Goal: Ask a question

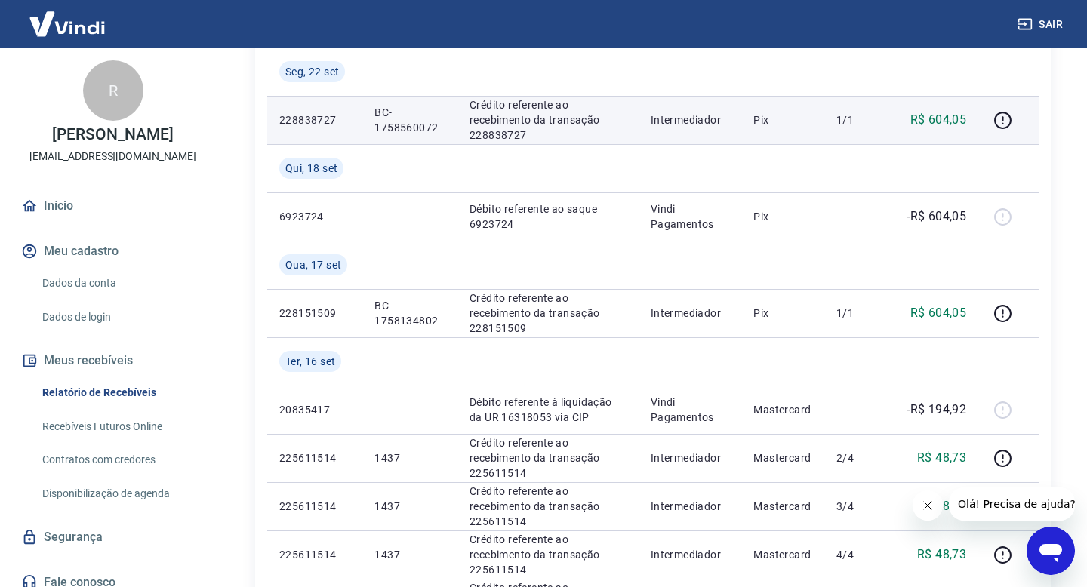
scroll to position [466, 0]
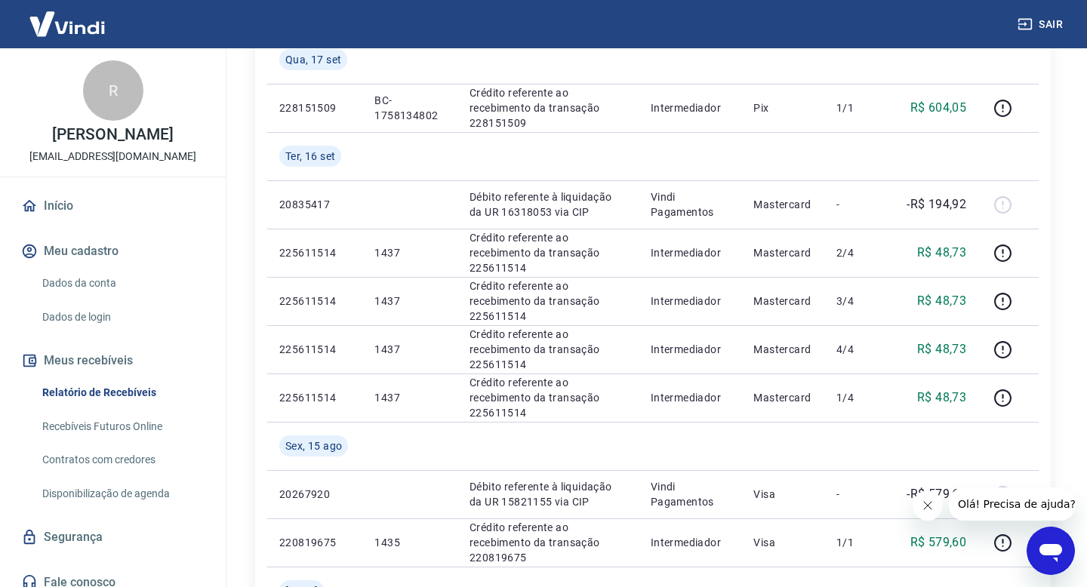
click at [104, 430] on link "Recebíveis Futuros Online" at bounding box center [121, 426] width 171 height 31
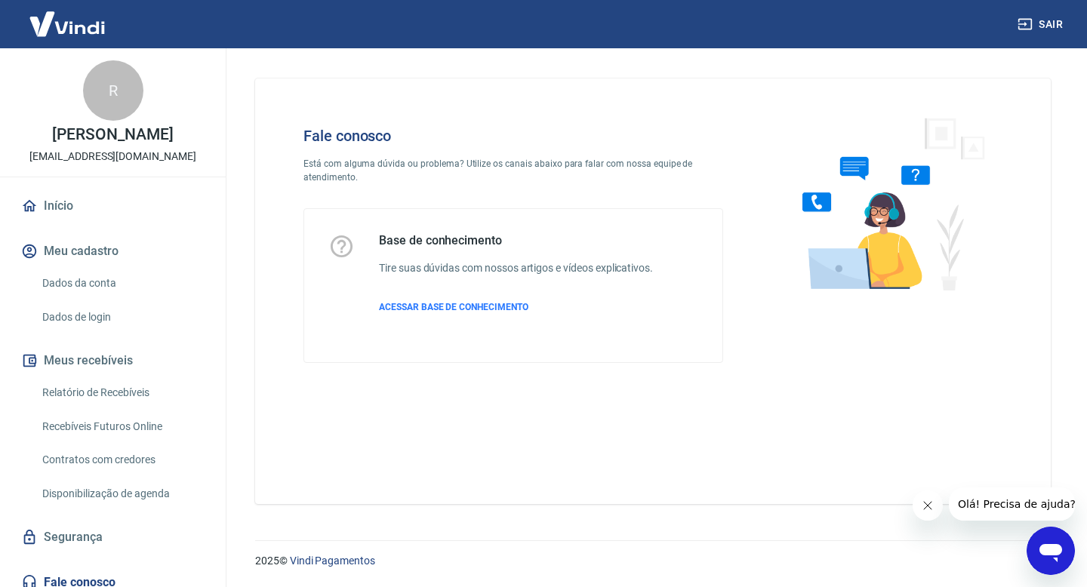
click at [1054, 555] on icon "Abrir janela de mensagens" at bounding box center [1050, 553] width 23 height 18
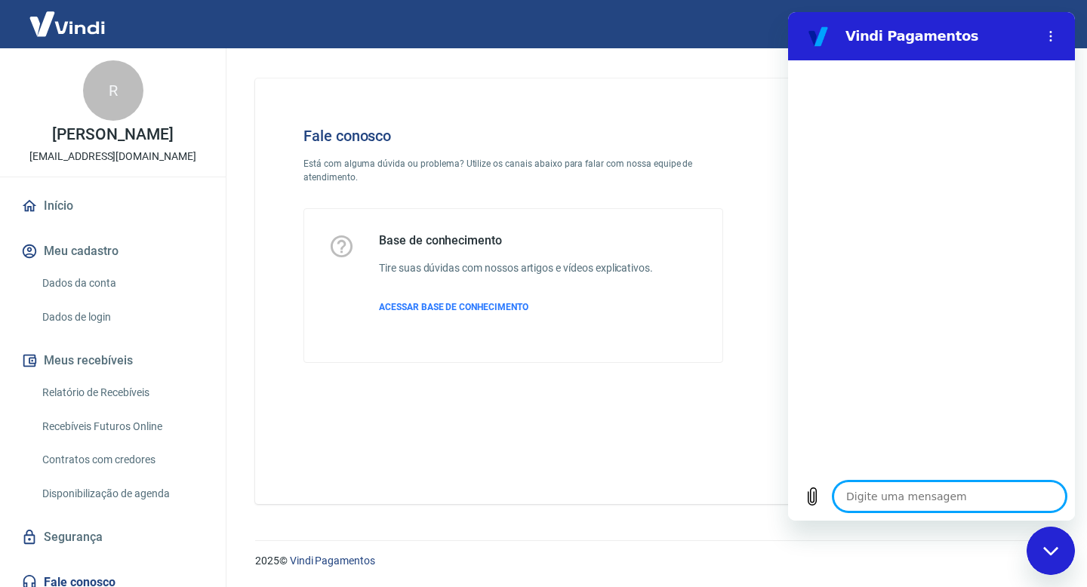
click at [858, 490] on textarea at bounding box center [949, 496] width 232 height 30
type textarea "o"
type textarea "x"
type textarea "oi"
type textarea "x"
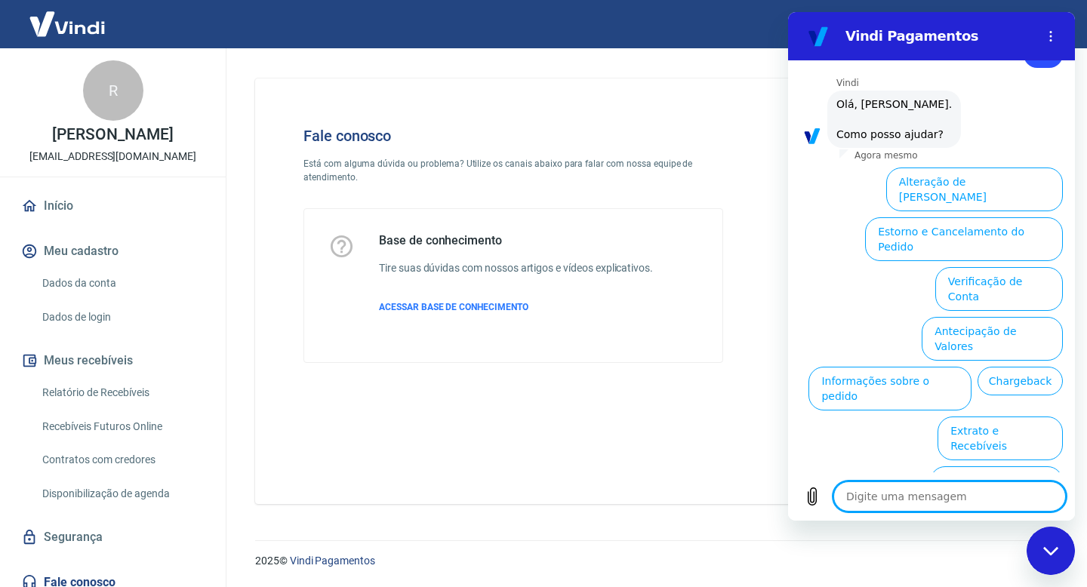
scroll to position [55, 0]
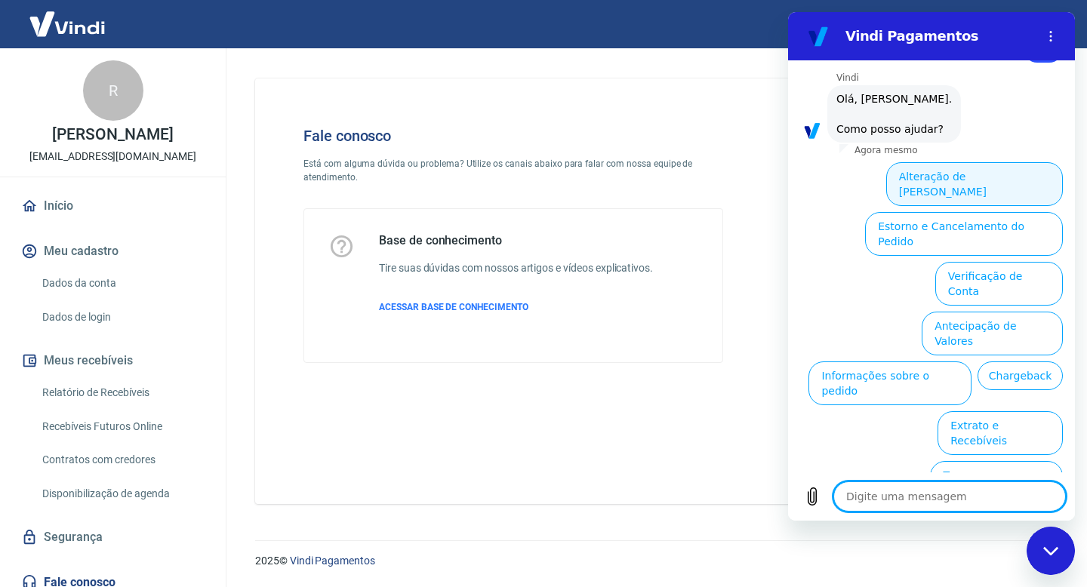
click at [976, 180] on button "Alteração de [PERSON_NAME]" at bounding box center [974, 184] width 177 height 44
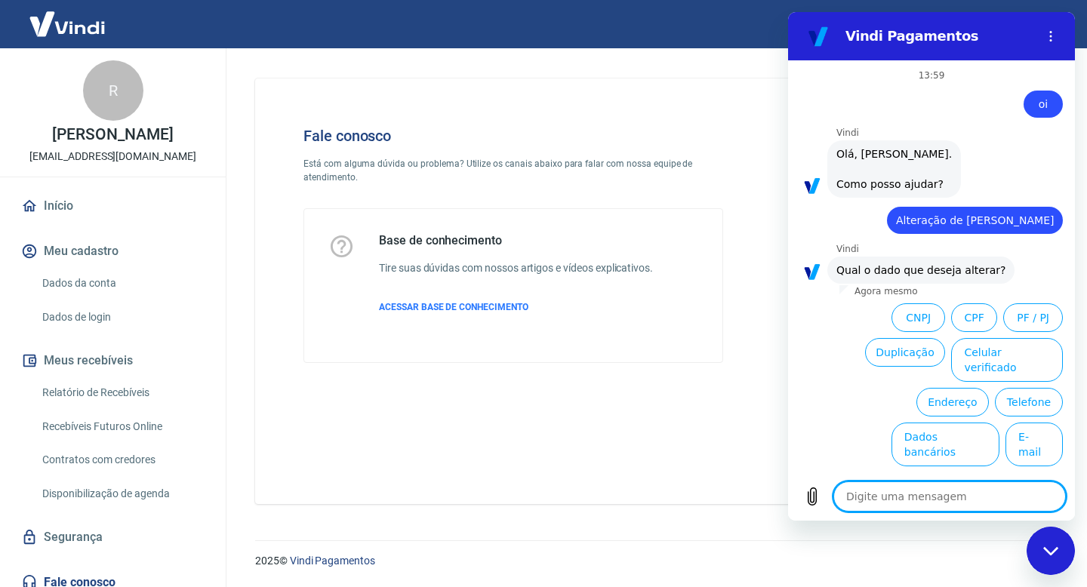
scroll to position [2, 0]
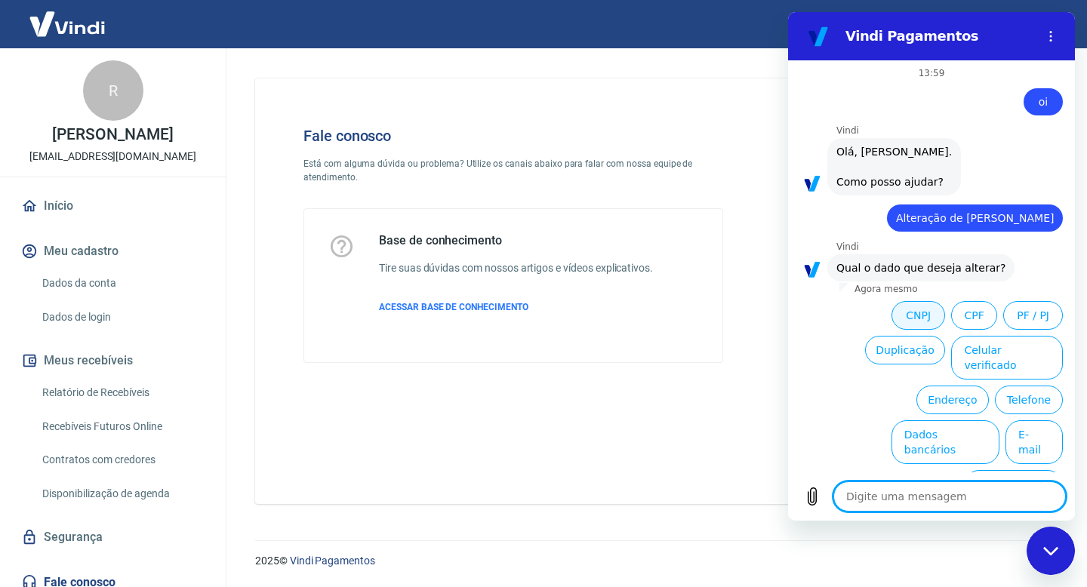
click at [929, 317] on button "CNPJ" at bounding box center [917, 315] width 53 height 29
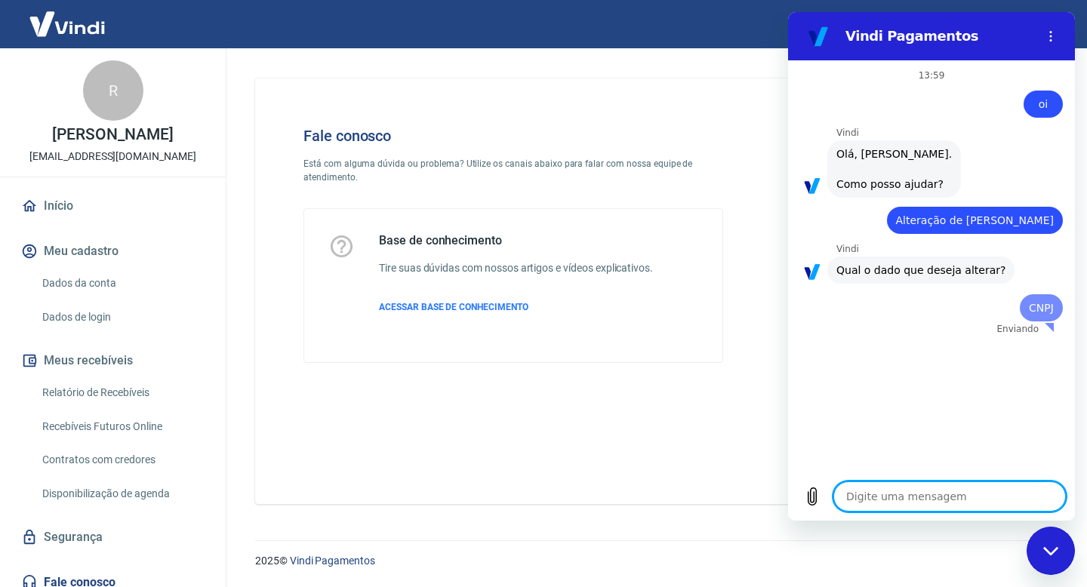
scroll to position [0, 0]
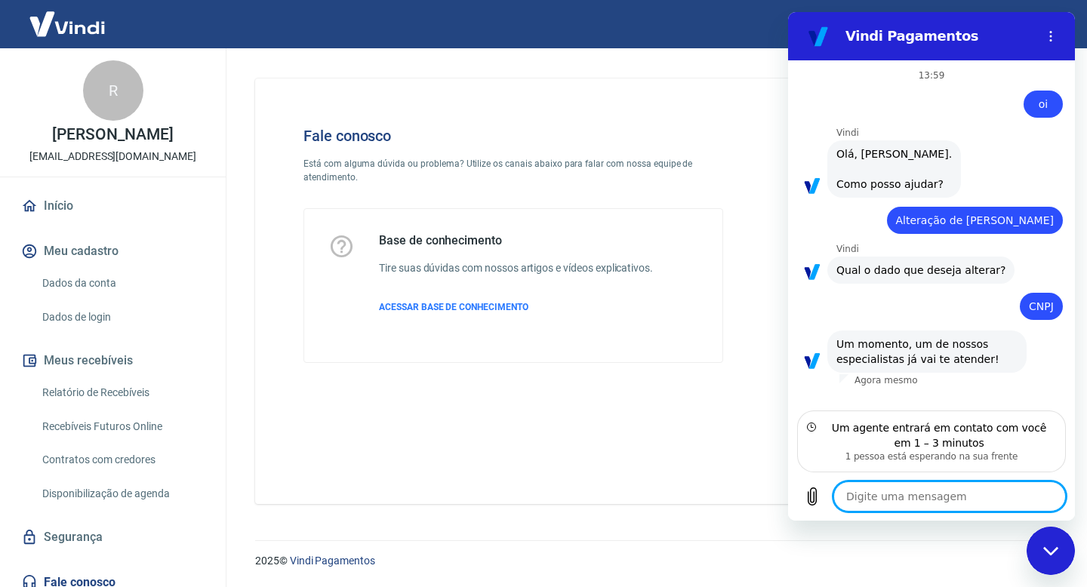
type textarea "x"
click at [987, 481] on textarea at bounding box center [949, 496] width 232 height 30
type textarea "e"
type textarea "x"
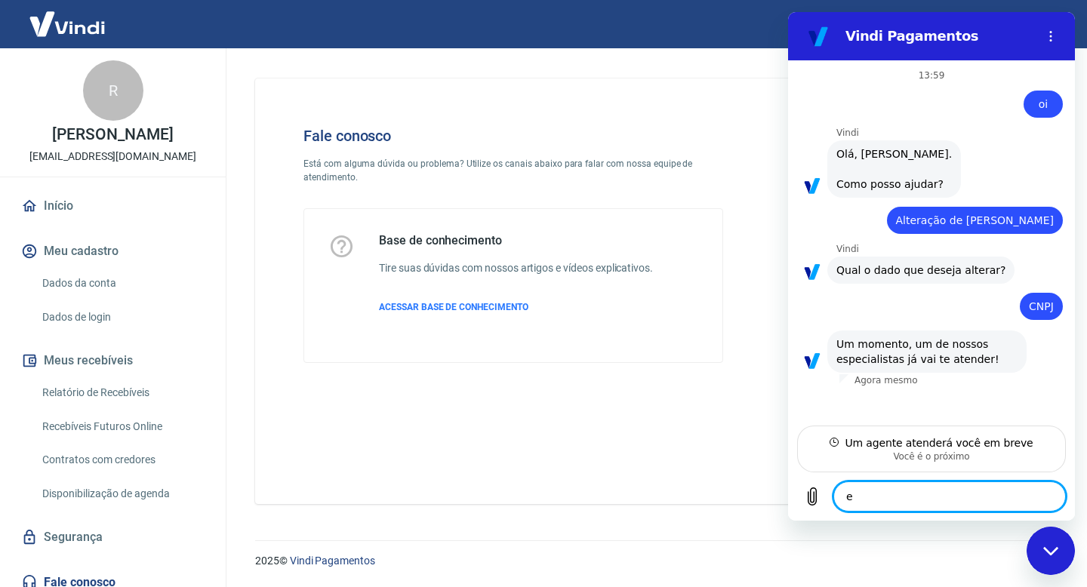
type textarea "eu"
type textarea "x"
type textarea "eu"
type textarea "x"
type textarea "eu e"
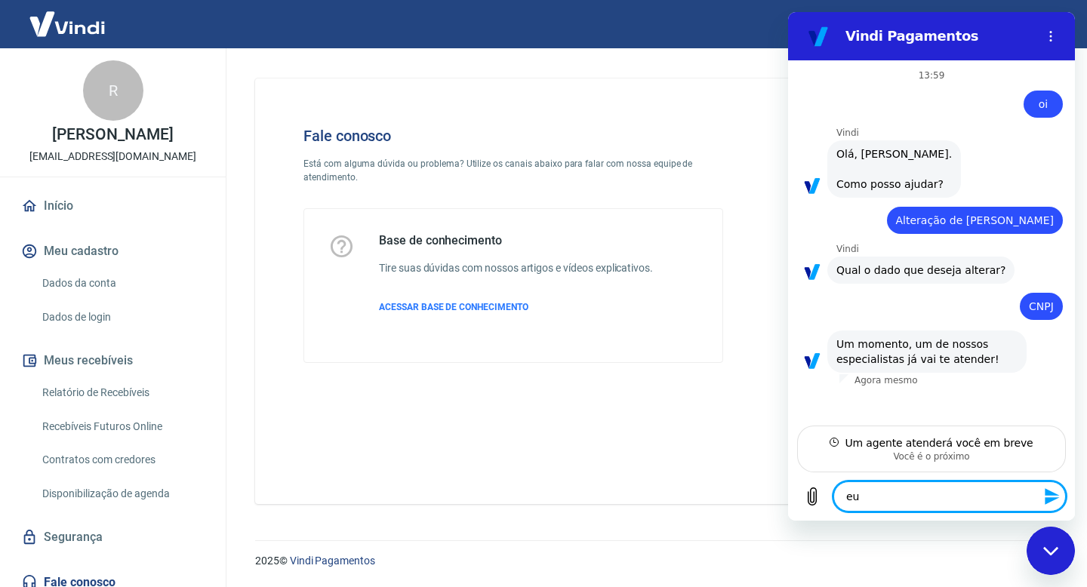
type textarea "x"
type textarea "eu es"
type textarea "x"
type textarea "eu est"
type textarea "x"
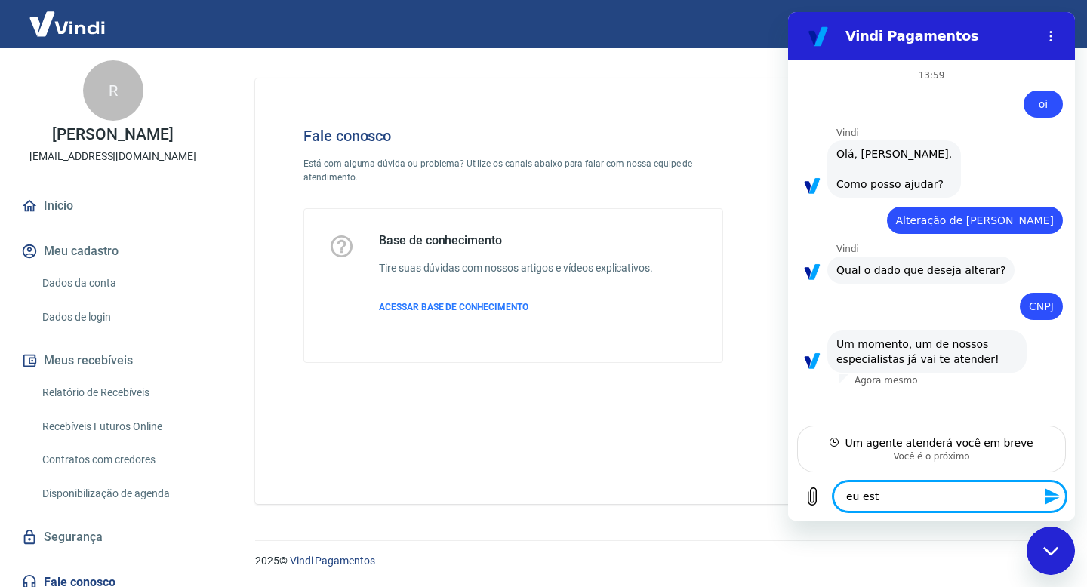
type textarea "eu esto"
type textarea "x"
type textarea "eu estou"
type textarea "x"
type textarea "eu estou"
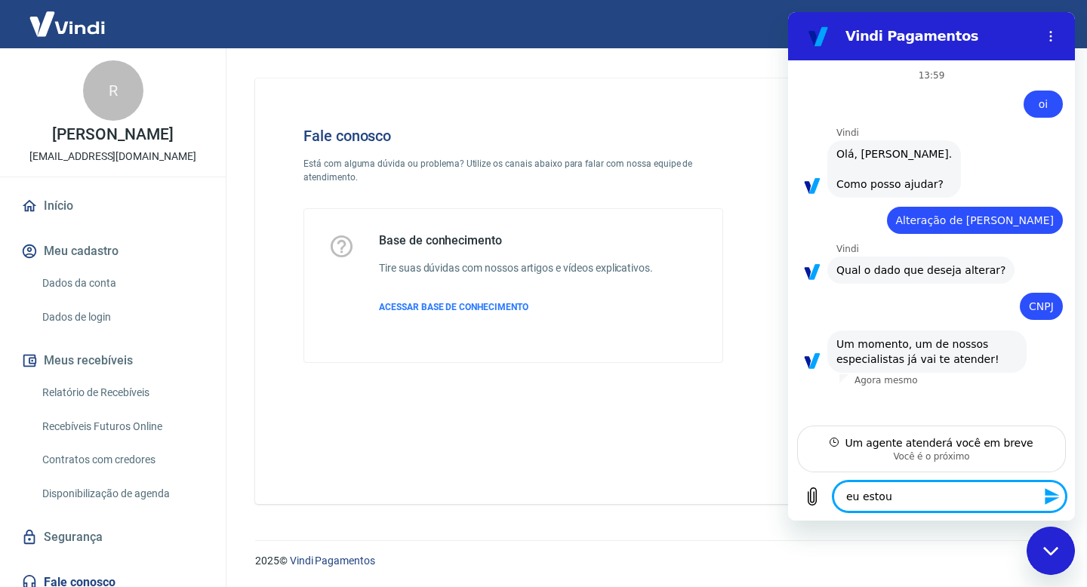
type textarea "x"
type textarea "eu estou t"
type textarea "x"
type textarea "eu estou te"
type textarea "x"
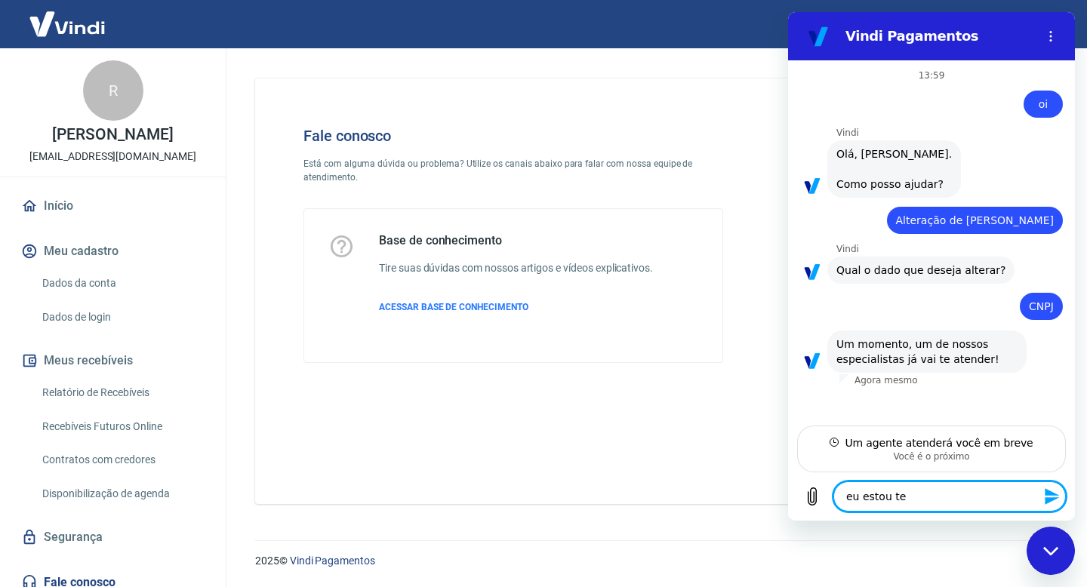
type textarea "eu estou tet"
type textarea "x"
type textarea "eu estou teta"
type textarea "x"
type textarea "eu estou tetan"
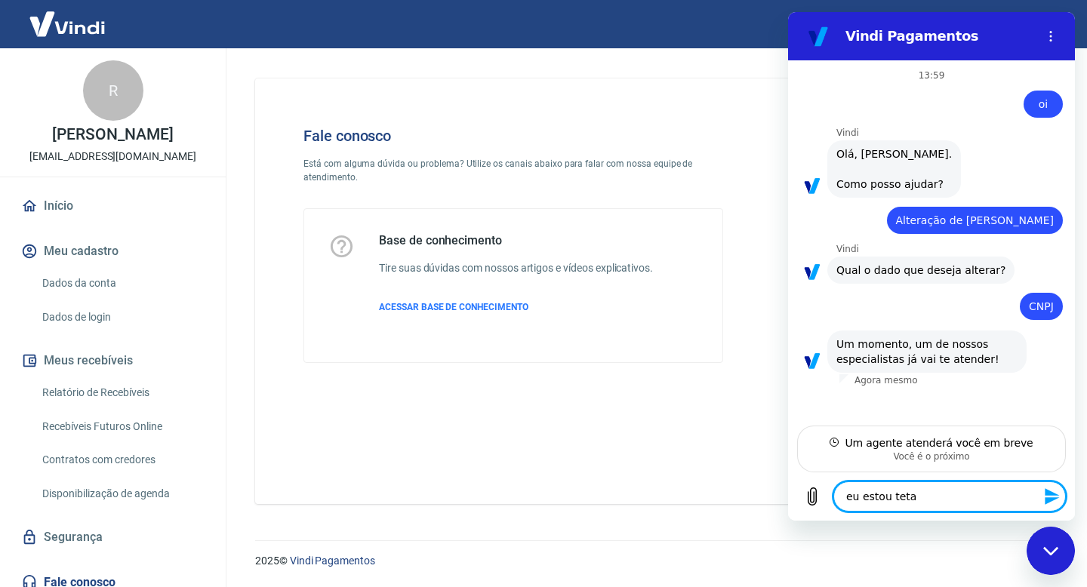
type textarea "x"
type textarea "eu estou teta"
type textarea "x"
type textarea "eu estou tet"
type textarea "x"
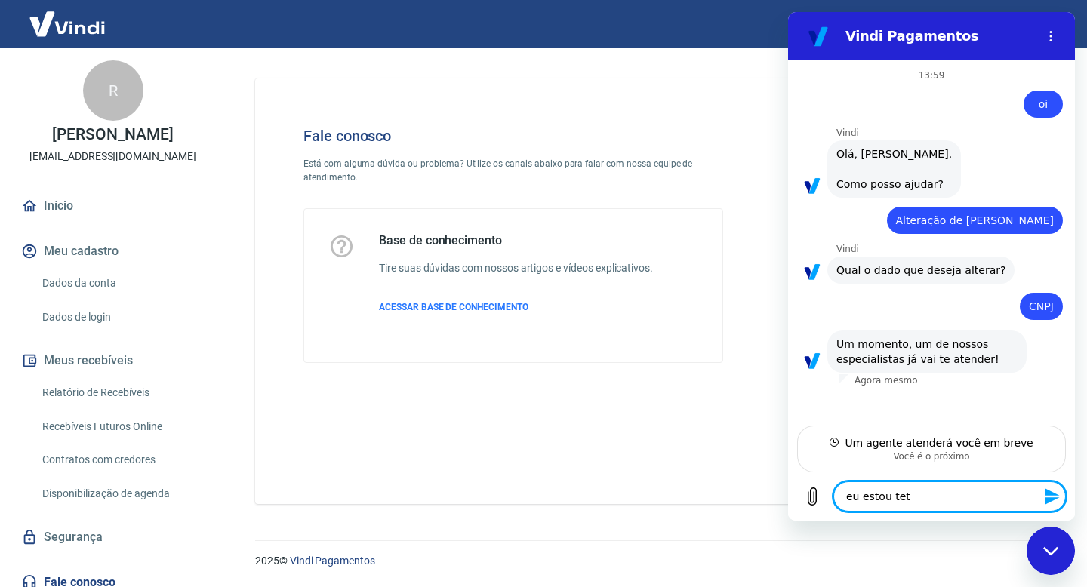
type textarea "eu estou te"
type textarea "x"
type textarea "eu estou ten"
type textarea "x"
type textarea "eu estou tent"
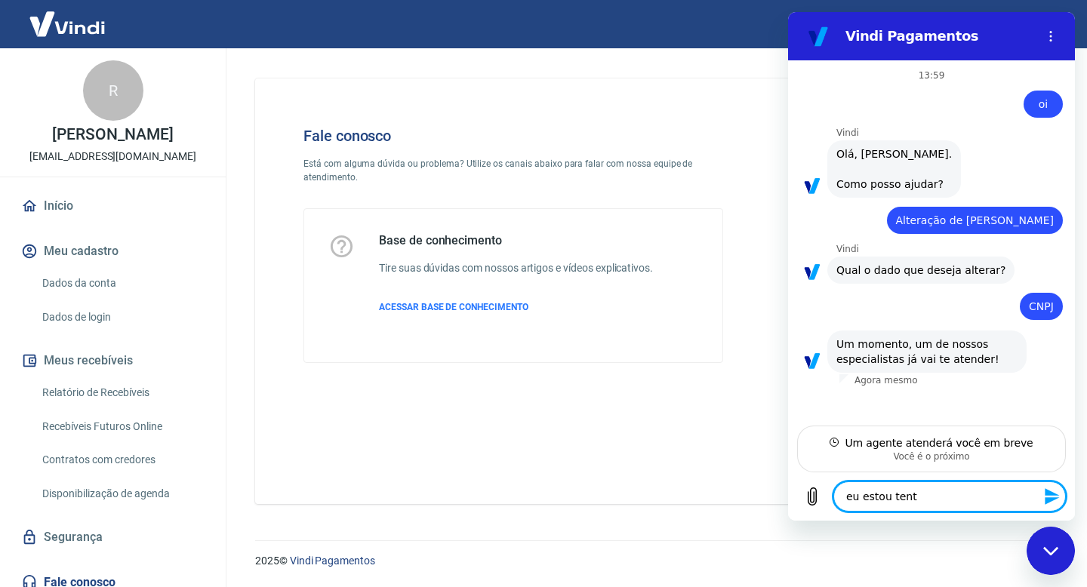
type textarea "x"
type textarea "eu estou tenta"
type textarea "x"
type textarea "eu estou tentan"
type textarea "x"
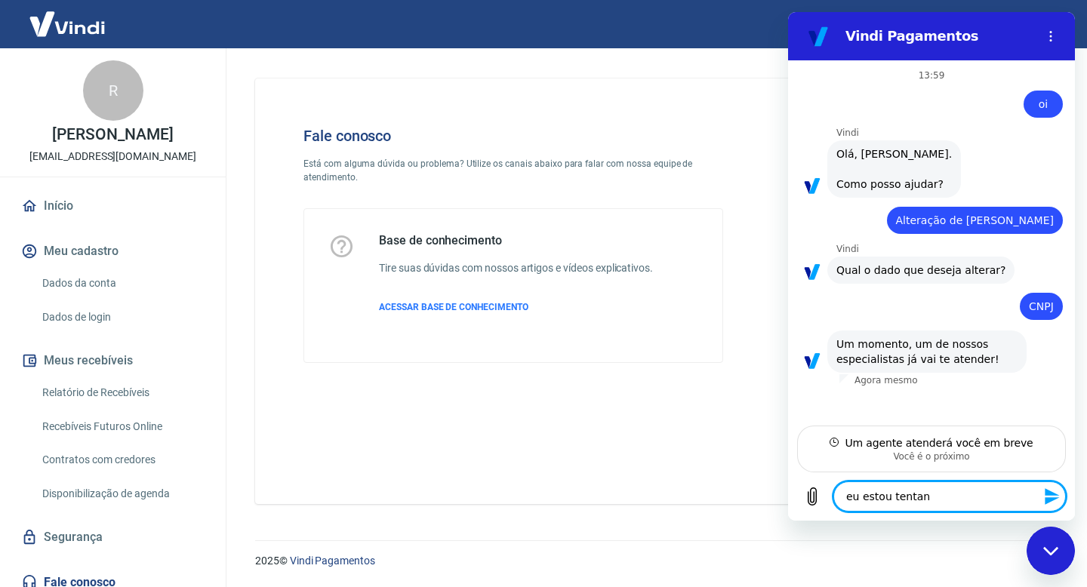
type textarea "eu estou tentand"
type textarea "x"
type textarea "eu estou tentando"
type textarea "x"
type textarea "eu estou tentando"
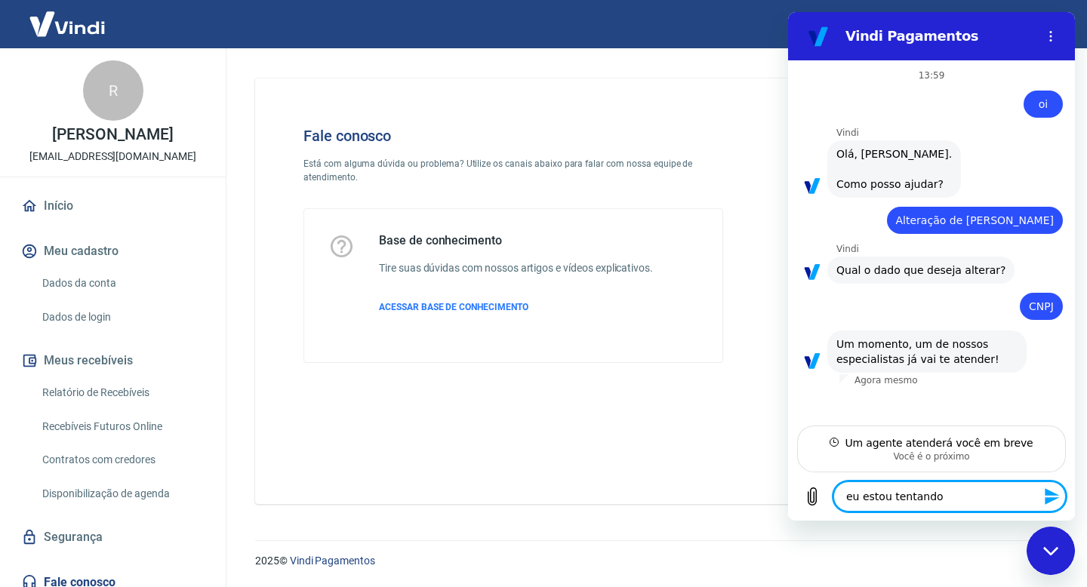
type textarea "x"
type textarea "eu estou tentando c"
type textarea "x"
type textarea "eu estou tentando co"
type textarea "x"
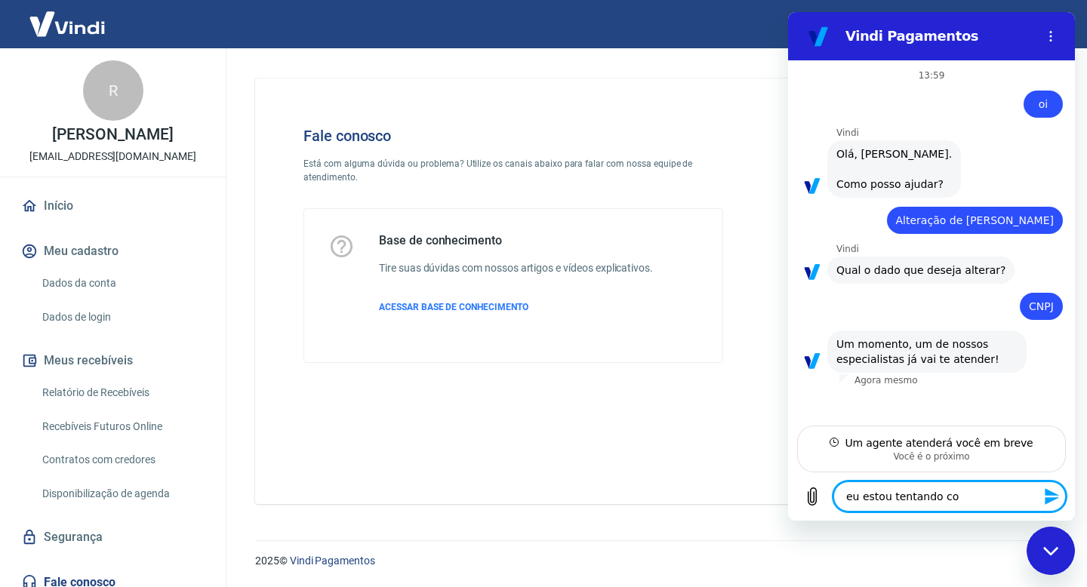
type textarea "eu estou tentando con"
type textarea "x"
type textarea "eu estou tentando cont"
type textarea "x"
type textarea "eu estou tentando conta"
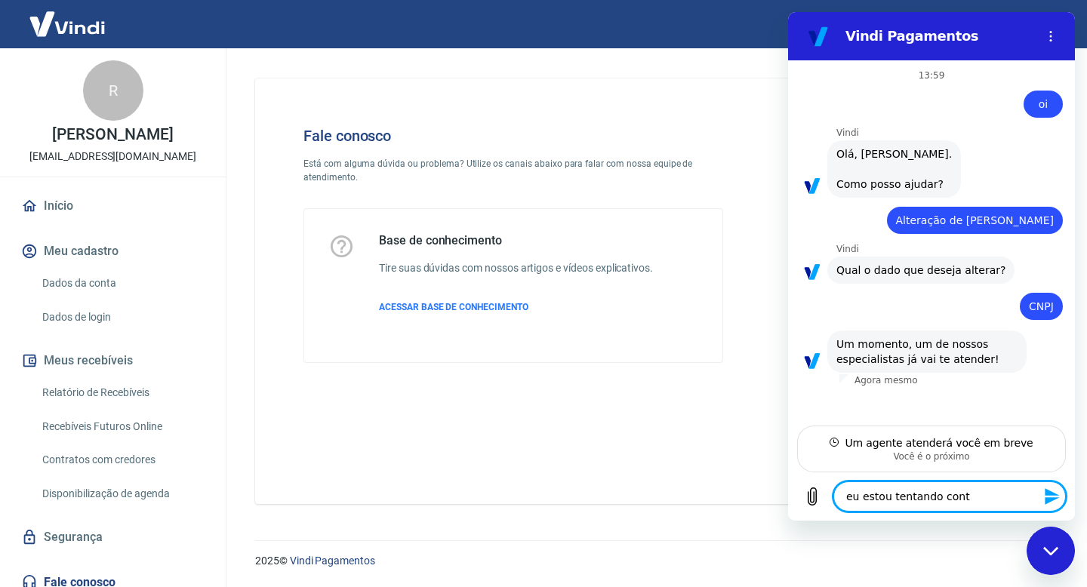
type textarea "x"
type textarea "eu estou tentando contato"
type textarea "x"
type textarea "eu estou tentando contato"
type textarea "x"
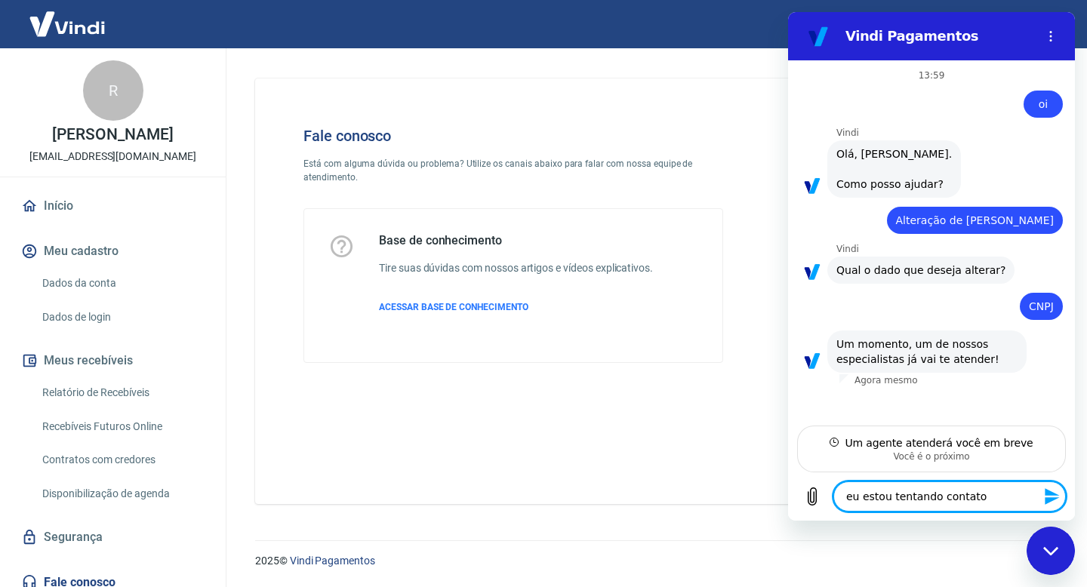
type textarea "eu estou tentando contato h"
type textarea "x"
type textarea "eu estou tentando contato ha"
type textarea "x"
type textarea "eu estou tentando contato ha"
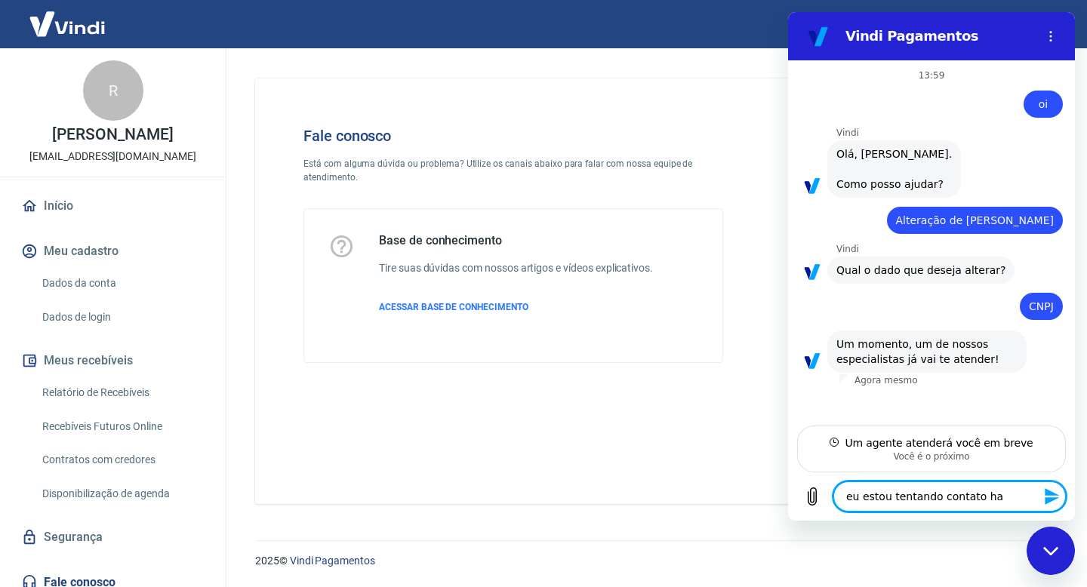
type textarea "x"
type textarea "eu estou tentando contato ha u"
type textarea "x"
type textarea "eu estou tentando contato ha un"
type textarea "x"
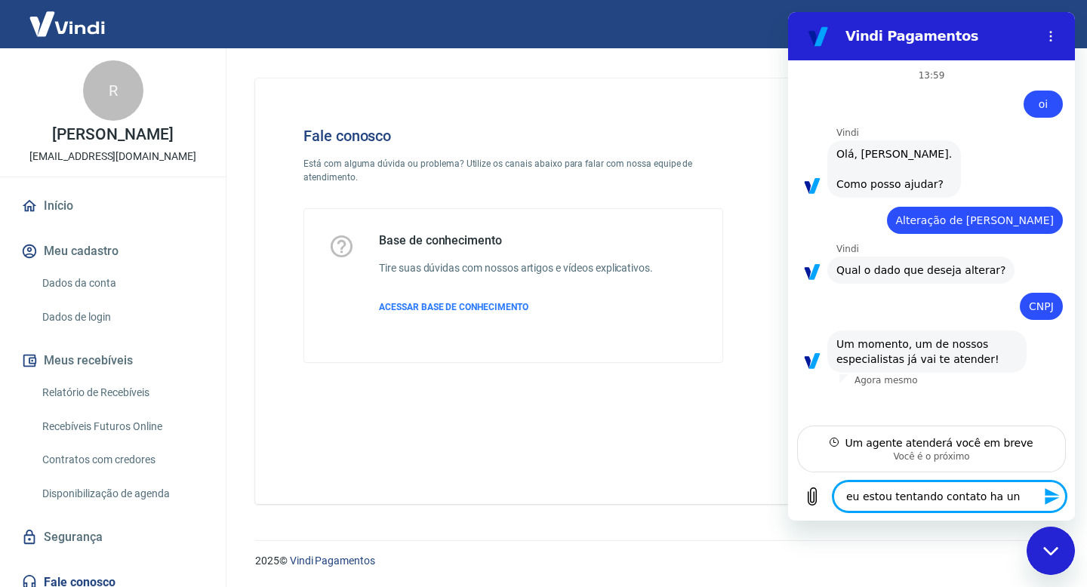
type textarea "eu estou tentando contato ha uns"
type textarea "x"
type textarea "eu estou tentando contato ha uns"
type textarea "x"
type textarea "eu estou tentando contato ha uns d"
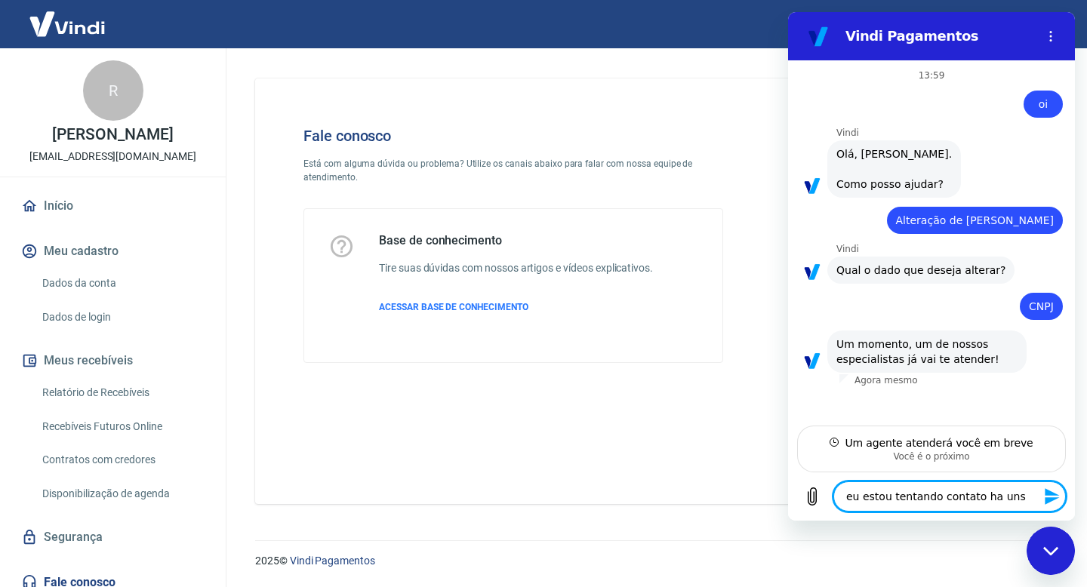
type textarea "x"
type textarea "eu estou tentando contato ha uns di"
type textarea "x"
type textarea "eu estou tentando contato ha uns dia"
type textarea "x"
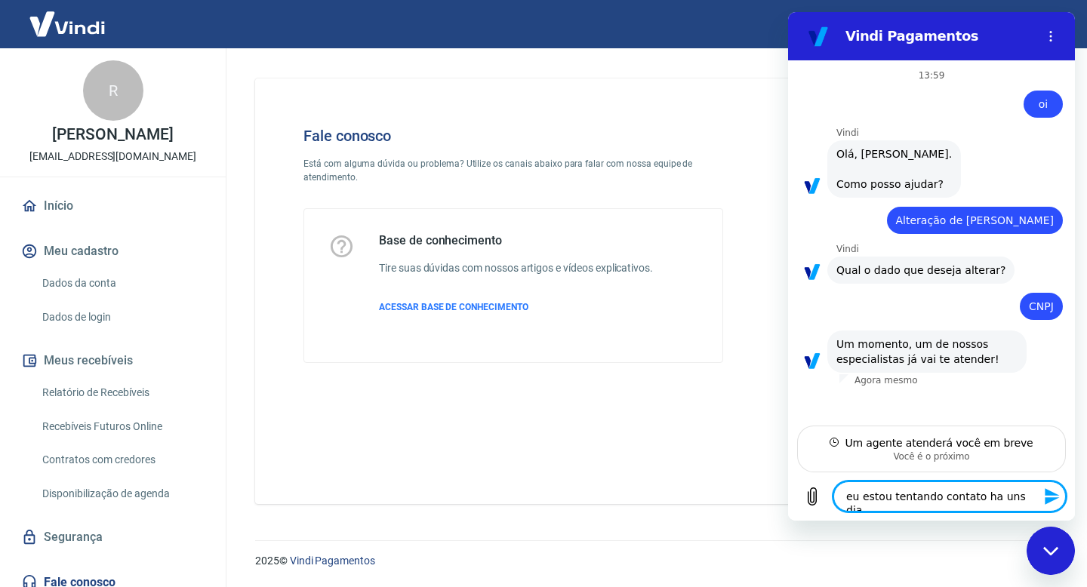
type textarea "eu estou tentando contato ha uns dias"
type textarea "x"
type textarea "eu estou tentando contato ha uns dias,"
type textarea "x"
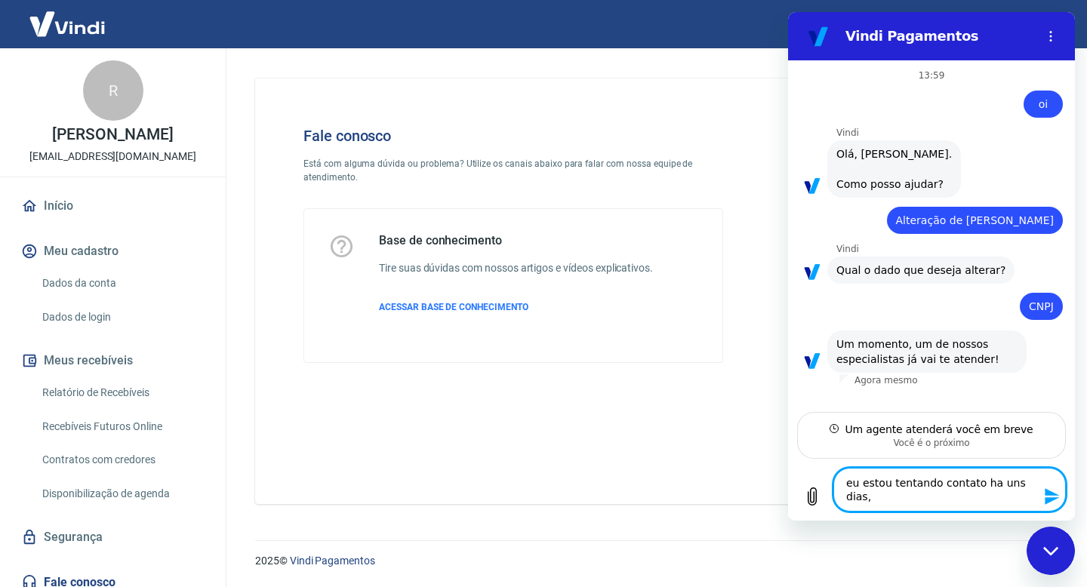
type textarea "eu estou tentando contato ha uns dias,"
type textarea "x"
type textarea "eu estou tentando contato ha uns dias, m"
type textarea "x"
type textarea "eu estou tentando contato ha uns dias, mi"
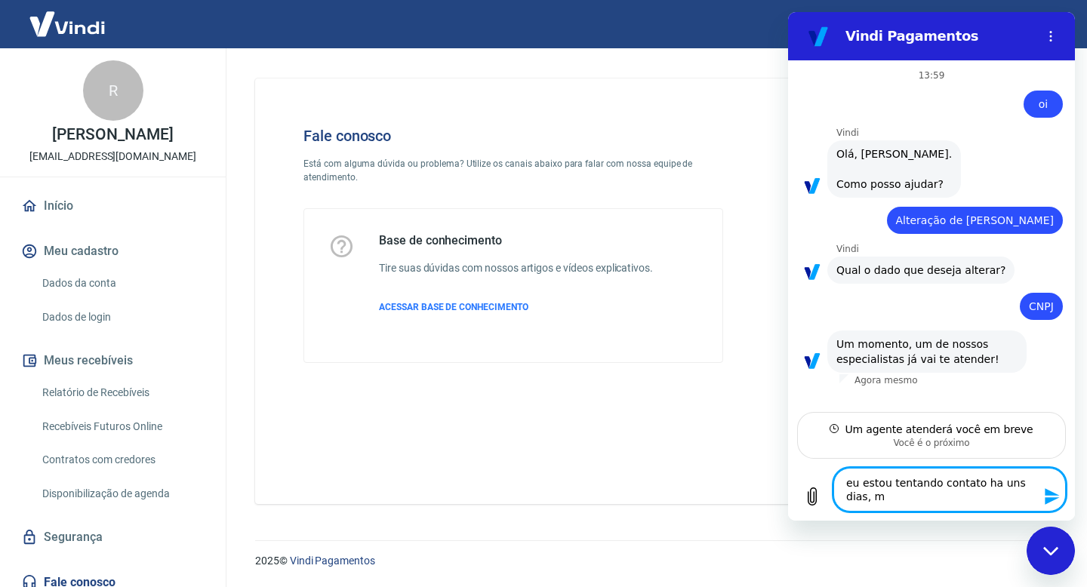
type textarea "x"
type textarea "eu estou tentando contato ha uns dias, min"
type textarea "x"
type textarea "eu estou tentando contato ha uns dias, minh"
type textarea "x"
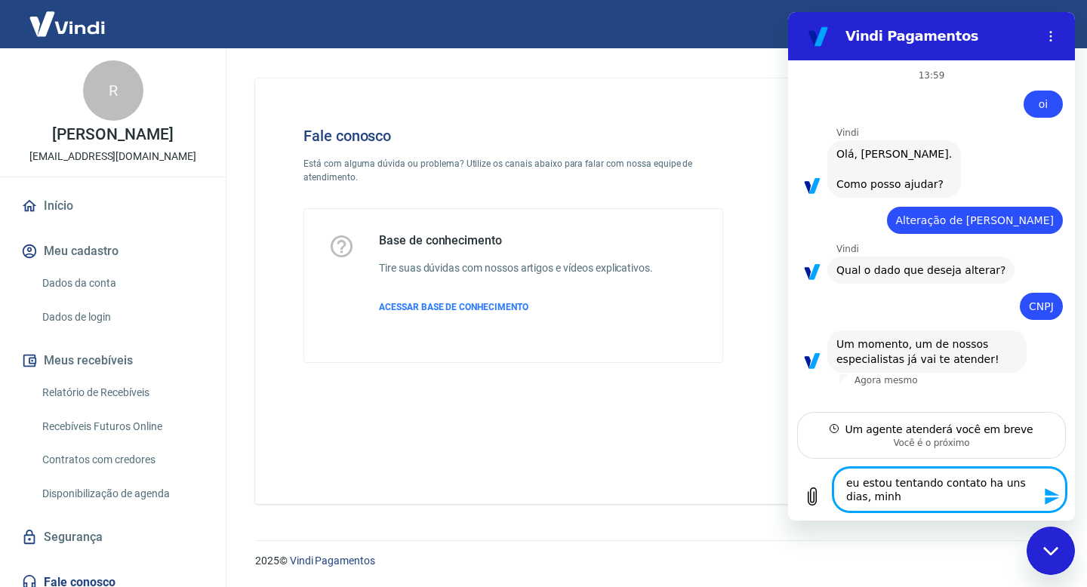
type textarea "eu estou tentando contato ha uns dias, minha"
type textarea "x"
type textarea "eu estou tentando contato ha uns dias, minha"
type textarea "x"
type textarea "eu estou tentando contato ha uns dias, minha c"
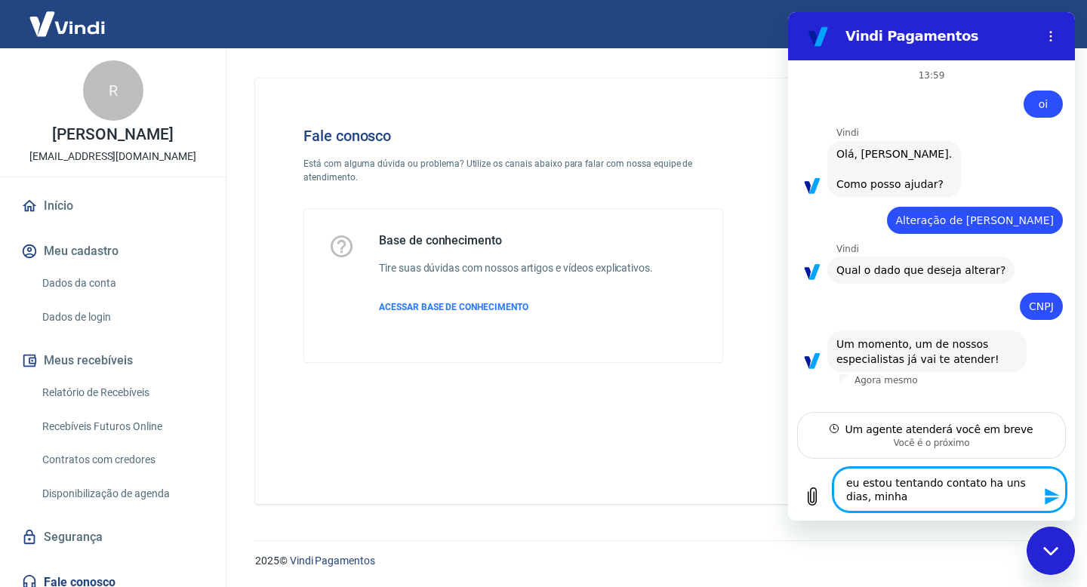
type textarea "x"
type textarea "eu estou tentando contato ha uns dias, minha cl"
type textarea "x"
type textarea "eu estou tentando contato ha uns dias, minha cli"
type textarea "x"
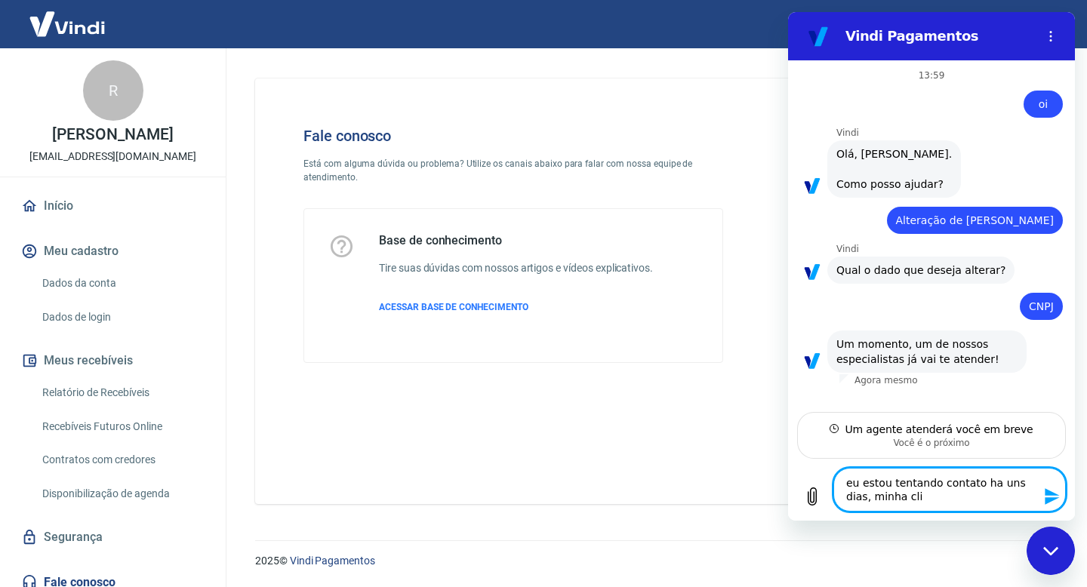
type textarea "eu estou tentando contato ha uns dias, minha clie"
type textarea "x"
type textarea "eu estou tentando contato ha uns dias, minha clien"
type textarea "x"
type textarea "eu estou tentando contato ha uns dias, minha cliene"
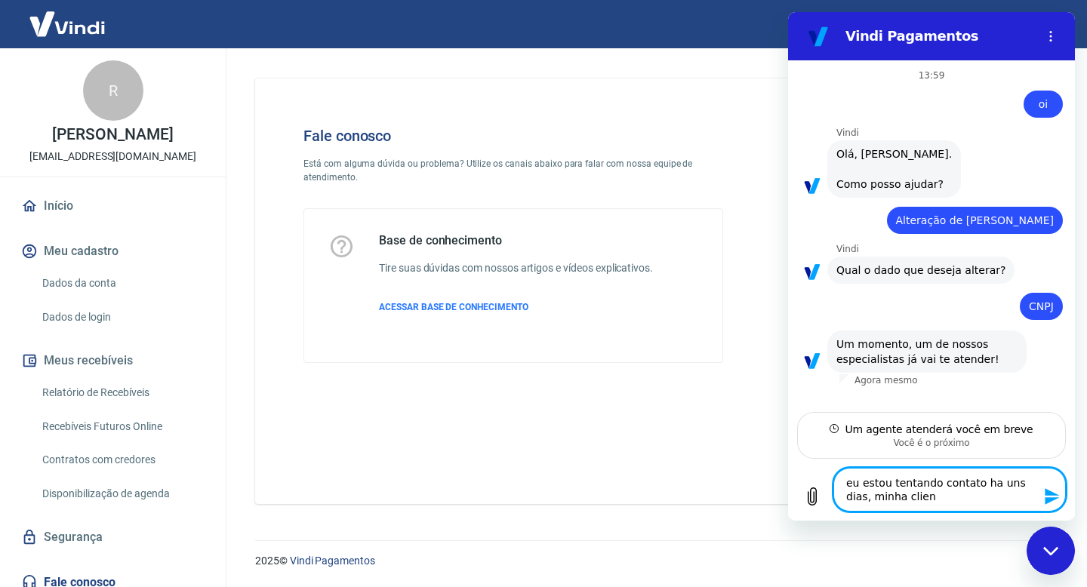
type textarea "x"
type textarea "eu estou tentando contato ha uns dias, minha cliene"
type textarea "x"
type textarea "eu estou tentando contato ha uns dias, minha cliene"
type textarea "x"
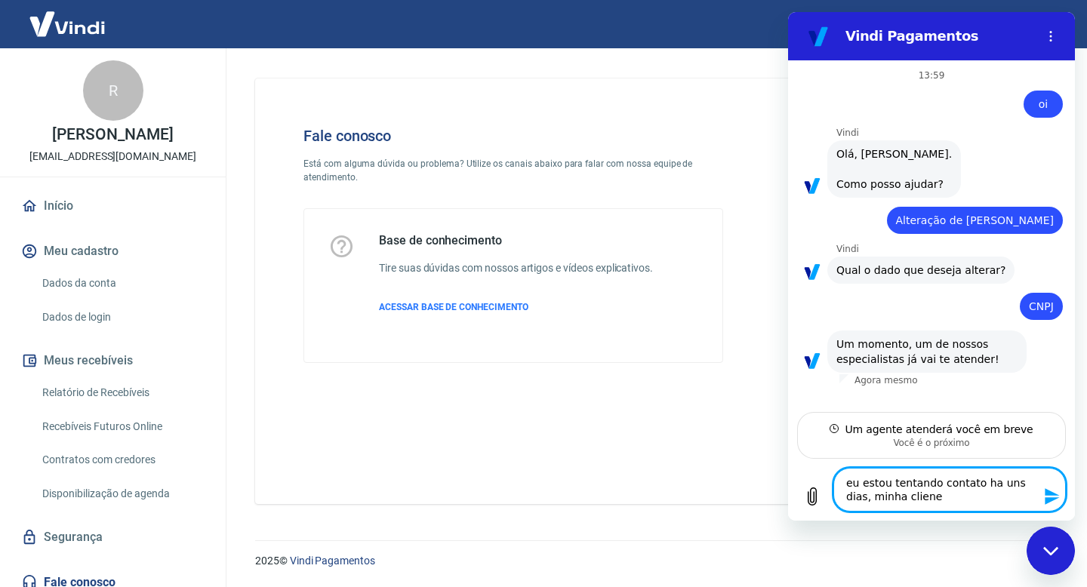
type textarea "eu estou tentando contato ha uns dias, minha clien"
type textarea "x"
type textarea "eu estou tentando contato ha uns dias, minha client"
type textarea "x"
type textarea "eu estou tentando contato ha uns dias, minha cliente"
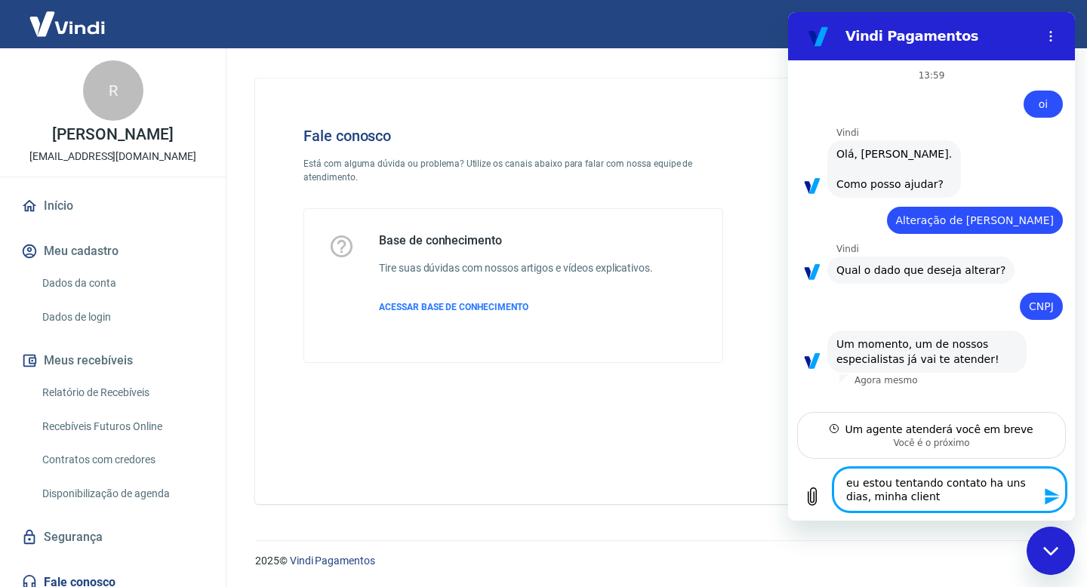
type textarea "x"
type textarea "eu estou tentando contato ha uns dias, minha cliente"
type textarea "x"
type textarea "eu estou tentando contato ha uns dias, minha cliente s"
type textarea "x"
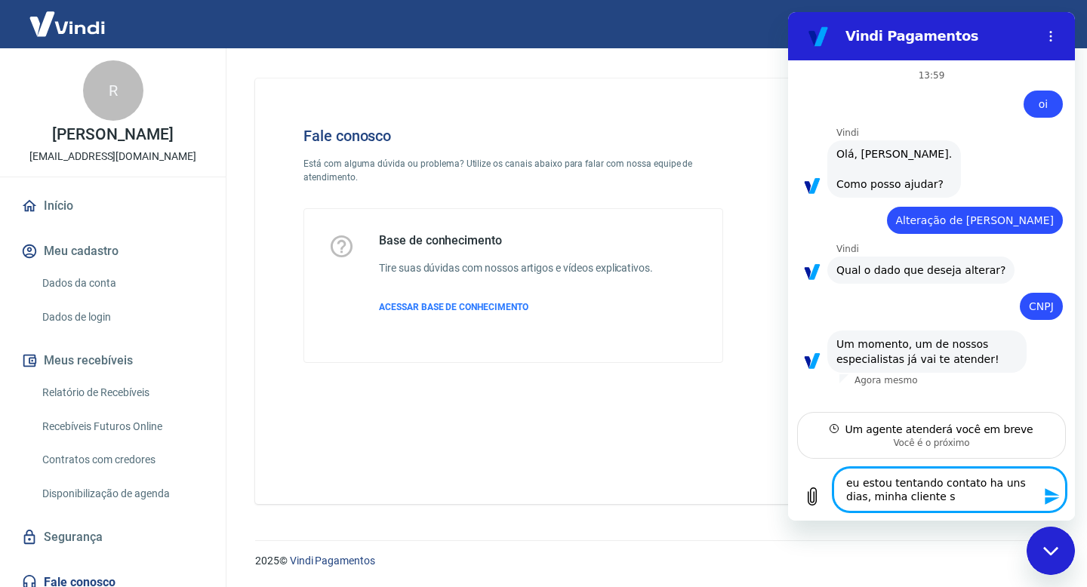
type textarea "eu estou tentando contato ha uns dias, minha cliente so"
type textarea "x"
type textarea "eu estou tentando contato ha uns dias, minha cliente sol"
type textarea "x"
type textarea "eu estou tentando contato ha uns dias, minha cliente soli"
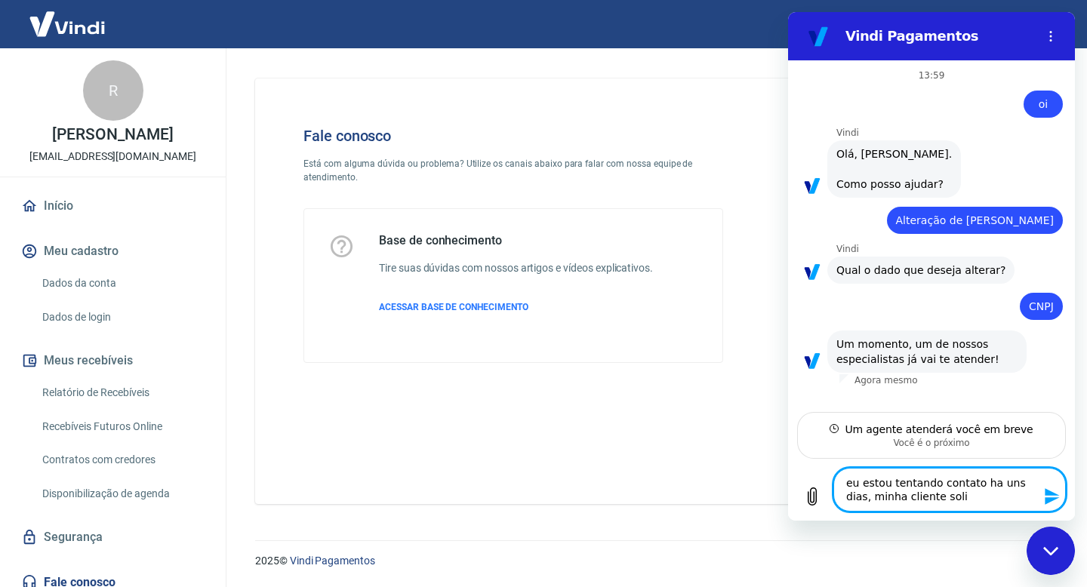
type textarea "x"
type textarea "eu estou tentando contato ha uns dias, minha cliente solic"
type textarea "x"
type textarea "eu estou tentando contato ha uns dias, minha cliente solici"
type textarea "x"
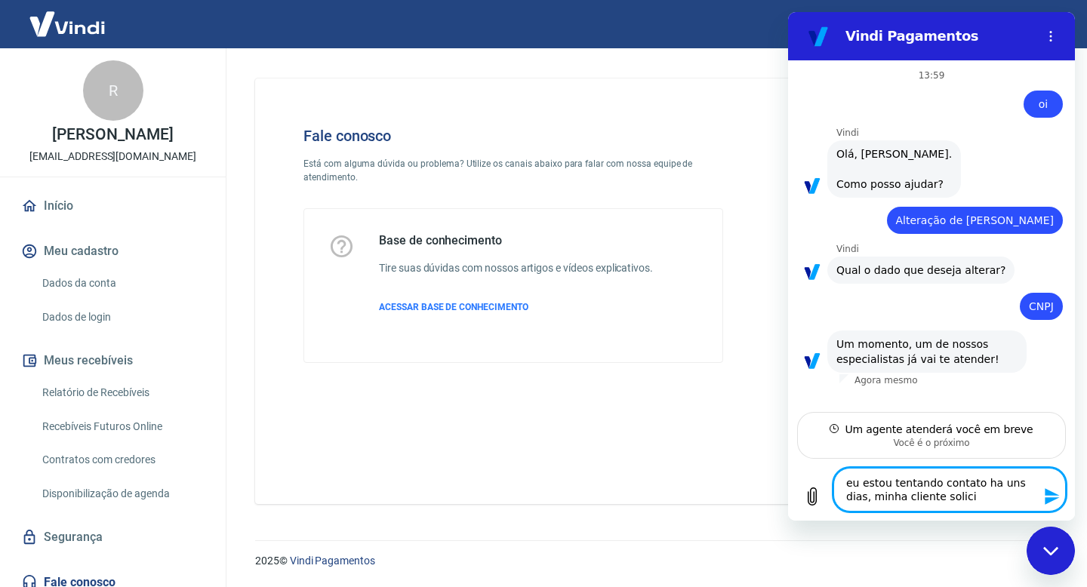
type textarea "eu estou tentando contato ha uns dias, minha cliente solicit"
type textarea "x"
type textarea "eu estou tentando contato ha uns dias, minha cliente solicito"
type textarea "x"
type textarea "eu estou tentando contato ha uns dias, minha cliente solicitou"
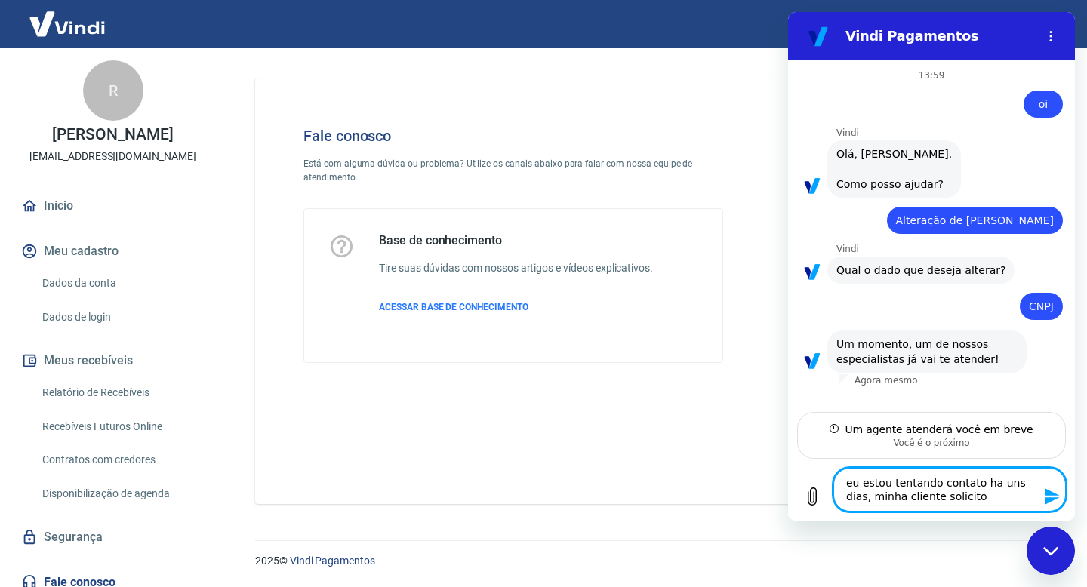
type textarea "x"
type textarea "eu estou tentando contato ha uns dias, minha cliente solicitou"
type textarea "x"
type textarea "eu estou tentando contato ha uns dias, minha cliente solicitou o"
type textarea "x"
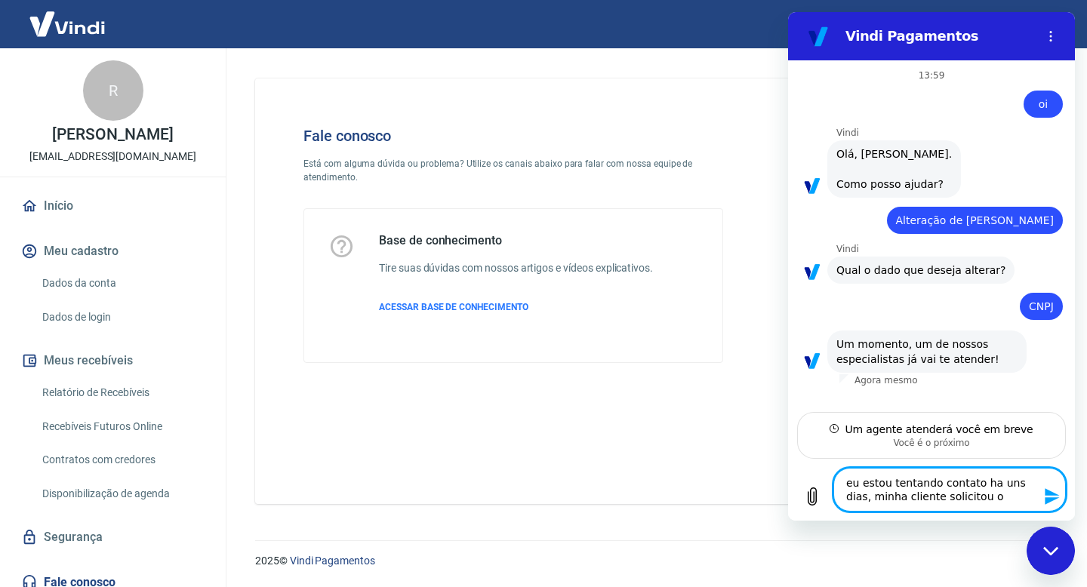
type textarea "eu estou tentando contato ha uns dias, minha cliente solicitou o"
type textarea "x"
type textarea "eu estou tentando contato ha uns dias, minha cliente solicitou o e"
type textarea "x"
type textarea "eu estou tentando contato ha uns dias, minha cliente solicitou o es"
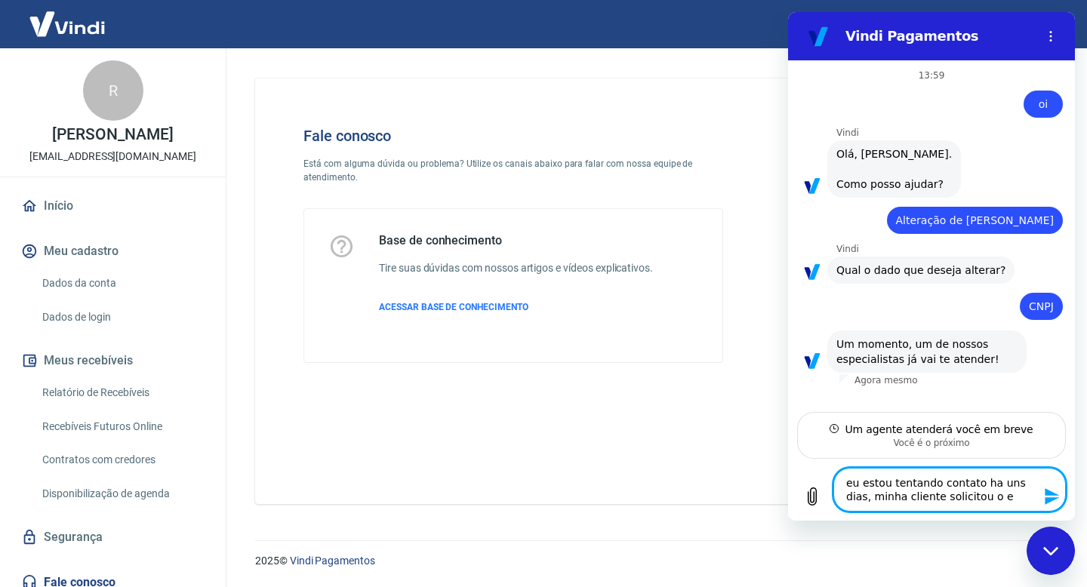
type textarea "x"
type textarea "eu estou tentando contato ha uns dias, minha cliente solicitou o est"
type textarea "x"
type textarea "eu estou tentando contato ha uns dias, minha cliente solicitou o esto"
type textarea "x"
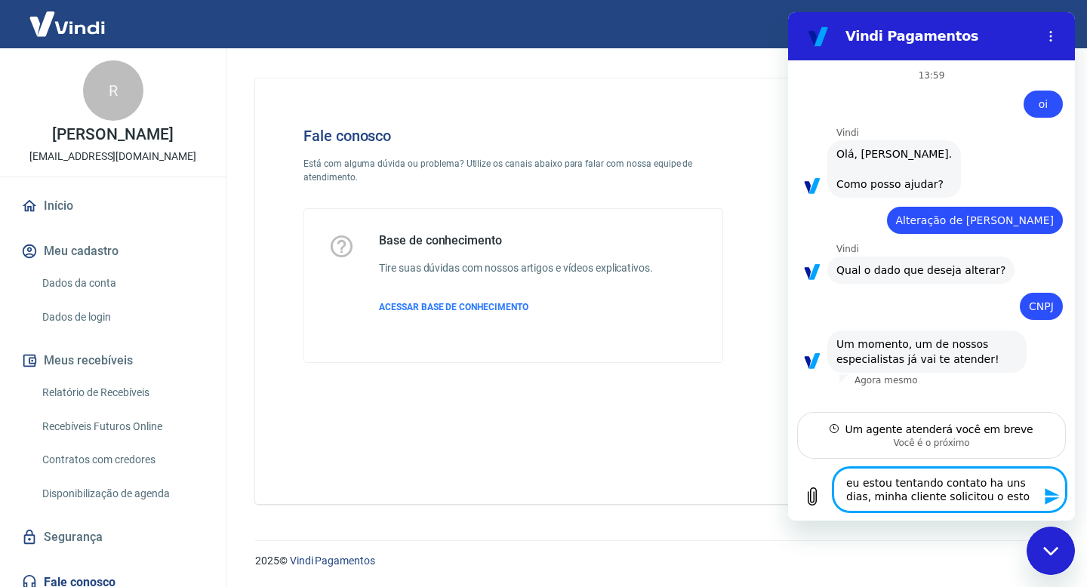
type textarea "eu estou tentando contato ha uns dias, minha cliente solicitou o estor"
type textarea "x"
type textarea "eu estou tentando contato ha uns dias, minha cliente solicitou o estorn"
type textarea "x"
type textarea "eu estou tentando contato ha uns dias, minha cliente solicitou o estorno"
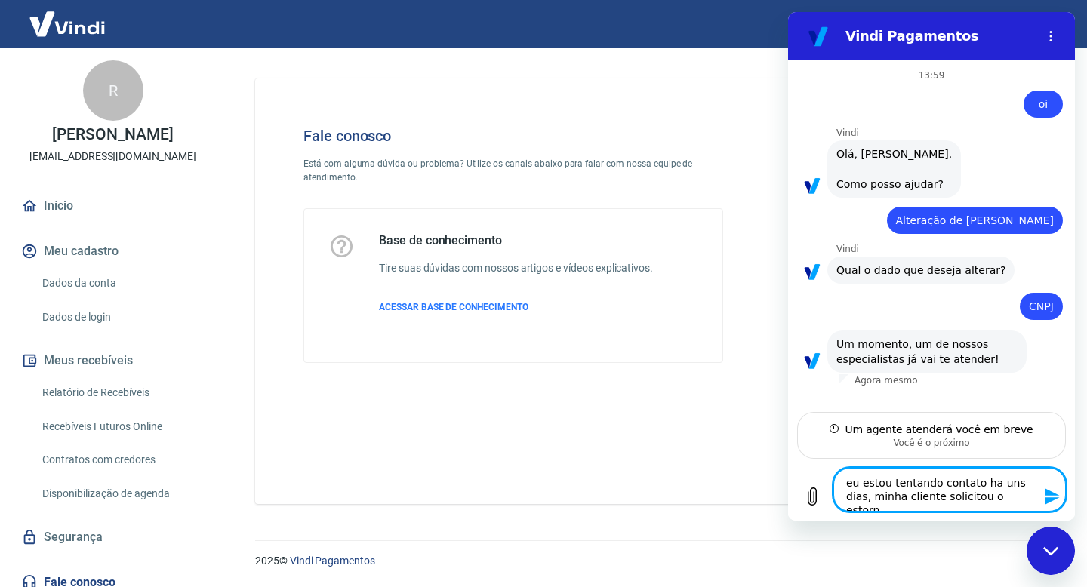
type textarea "x"
type textarea "eu estou tentando contato ha uns dias, minha cliente solicitou o estorno,"
type textarea "x"
type textarea "eu estou tentando contato ha uns dias, minha cliente solicitou o estorno"
type textarea "x"
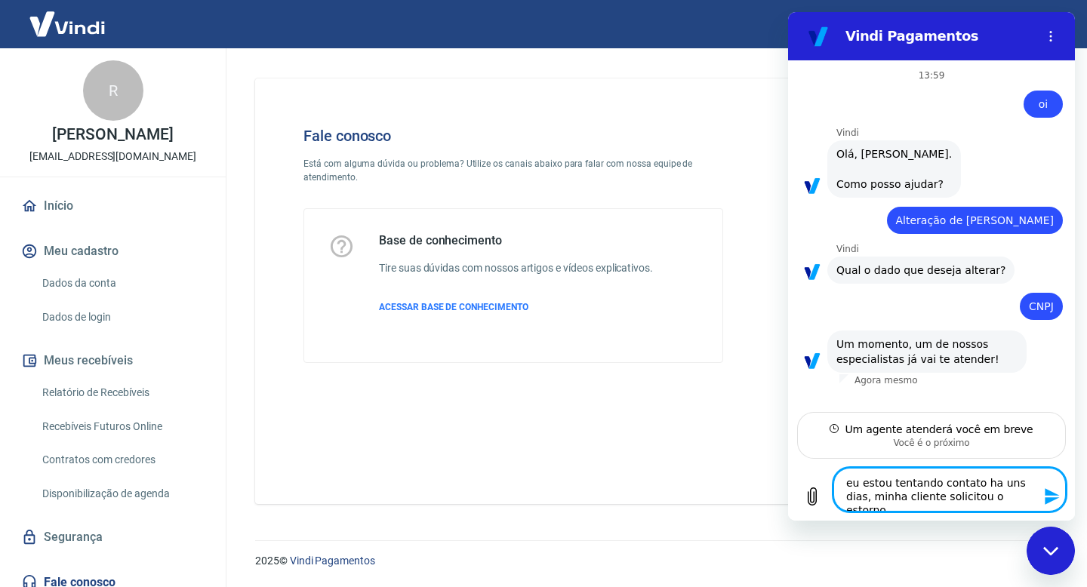
type textarea "eu estou tentando contato ha uns dias, minha cliente solicitou o estorno"
type textarea "x"
type textarea "eu estou tentando contato ha uns dias, minha cliente solicitou o estorno e"
type textarea "x"
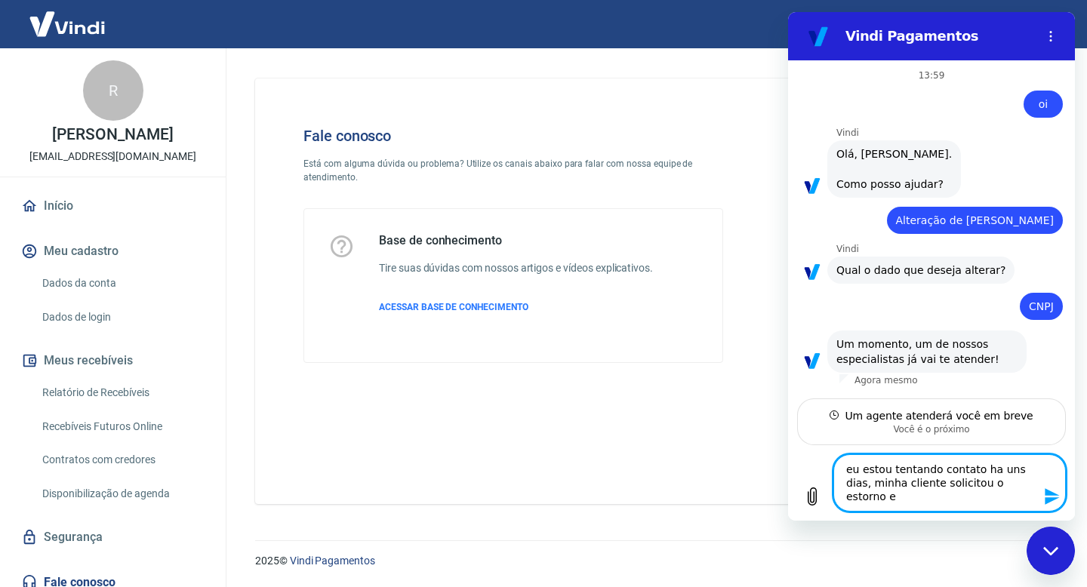
type textarea "eu estou tentando contato ha uns dias, minha cliente solicitou o estorno e"
type textarea "x"
type textarea "eu estou tentando contato ha uns dias, minha cliente solicitou o estorno e c"
type textarea "x"
type textarea "eu estou tentando contato ha uns dias, minha cliente solicitou o estorno e co"
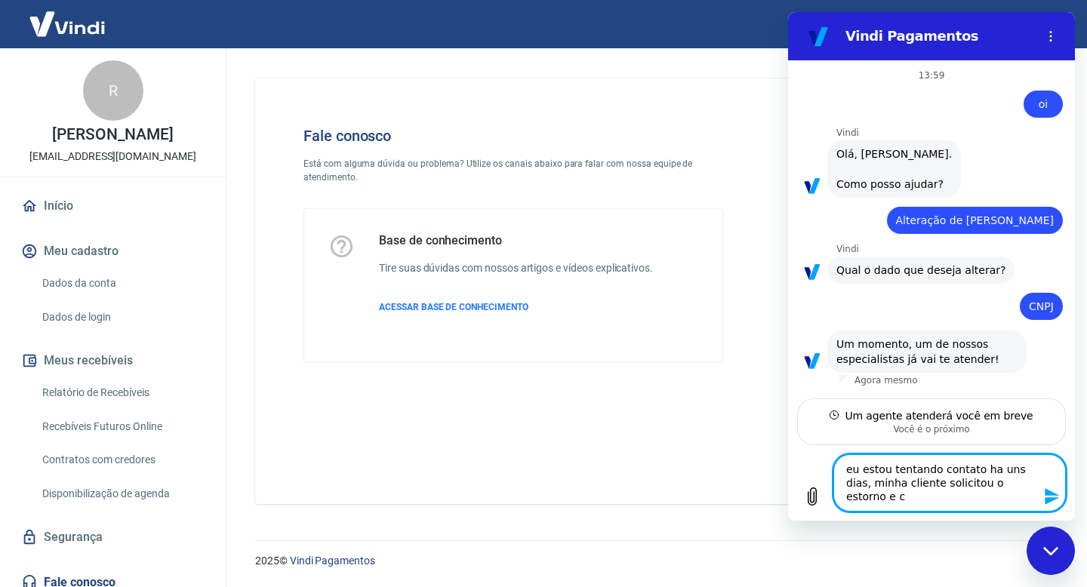
type textarea "x"
type textarea "eu estou tentando contato ha uns dias, minha cliente solicitou o estorno e com"
type textarea "x"
type textarea "eu estou tentando contato ha uns dias, minha cliente solicitou o estorno e como"
type textarea "x"
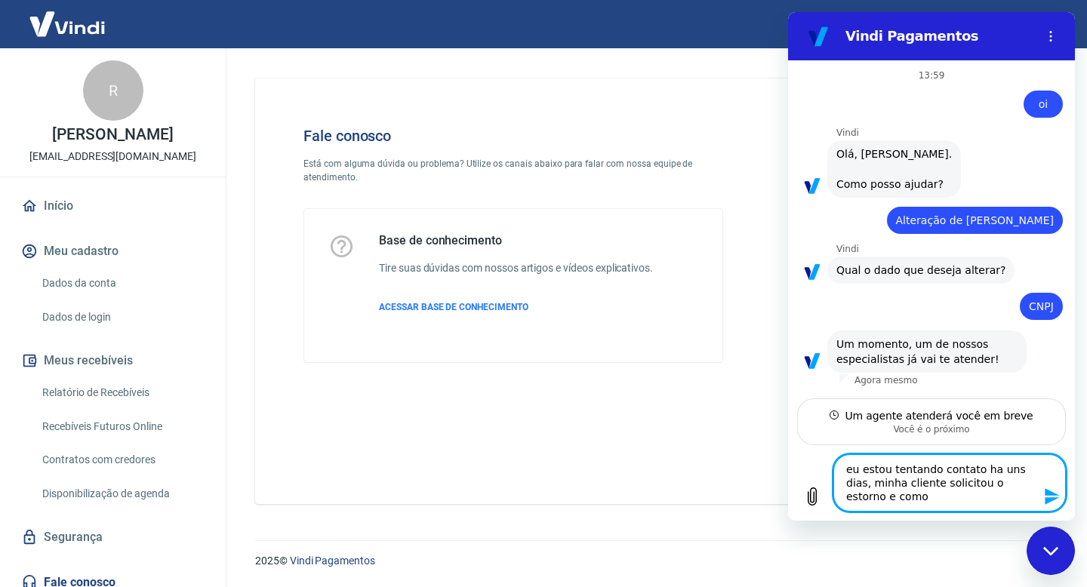
type textarea "eu estou tentando contato ha uns dias, minha cliente solicitou o estorno e como"
type textarea "x"
type textarea "eu estou tentando contato ha uns dias, minha cliente solicitou o estorno e como…"
type textarea "x"
type textarea "eu estou tentando contato ha uns dias, minha cliente solicitou o estorno e como…"
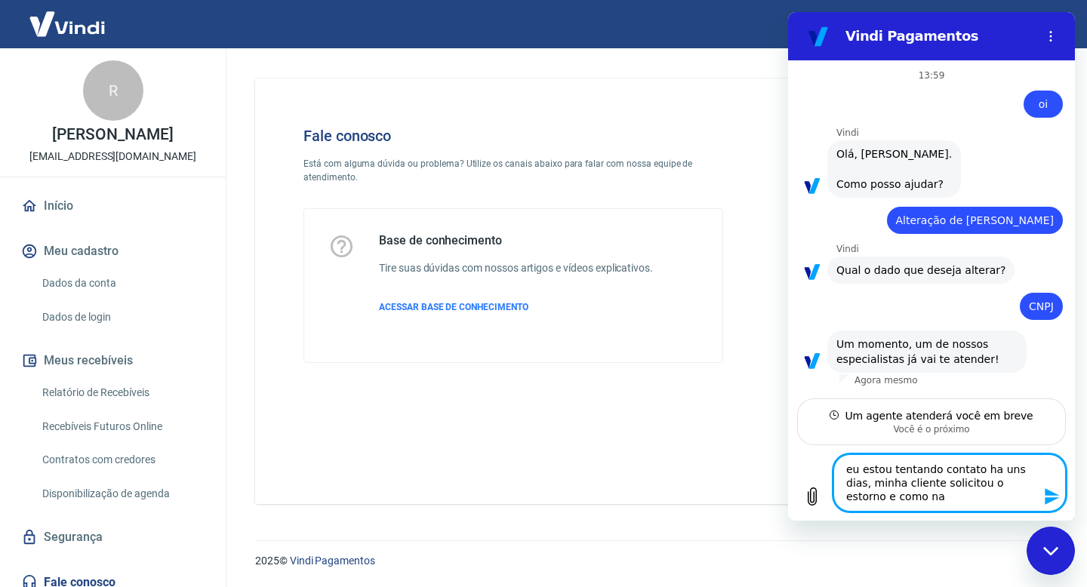
type textarea "x"
type textarea "eu estou tentando contato ha uns dias, minha cliente solicitou o estorno e como…"
type textarea "x"
type textarea "eu estou tentando contato ha uns dias, minha cliente solicitou o estorno e como…"
type textarea "x"
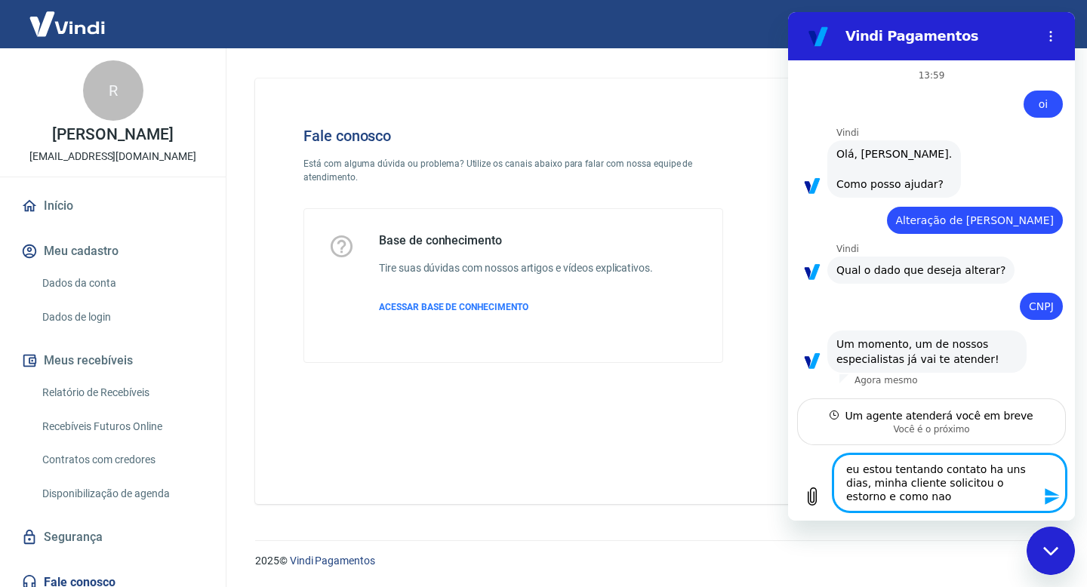
type textarea "eu estou tentando contato ha uns dias, minha cliente solicitou o estorno e como…"
type textarea "x"
type textarea "eu estou tentando contato ha uns dias, minha cliente solicitou o estorno e como…"
type textarea "x"
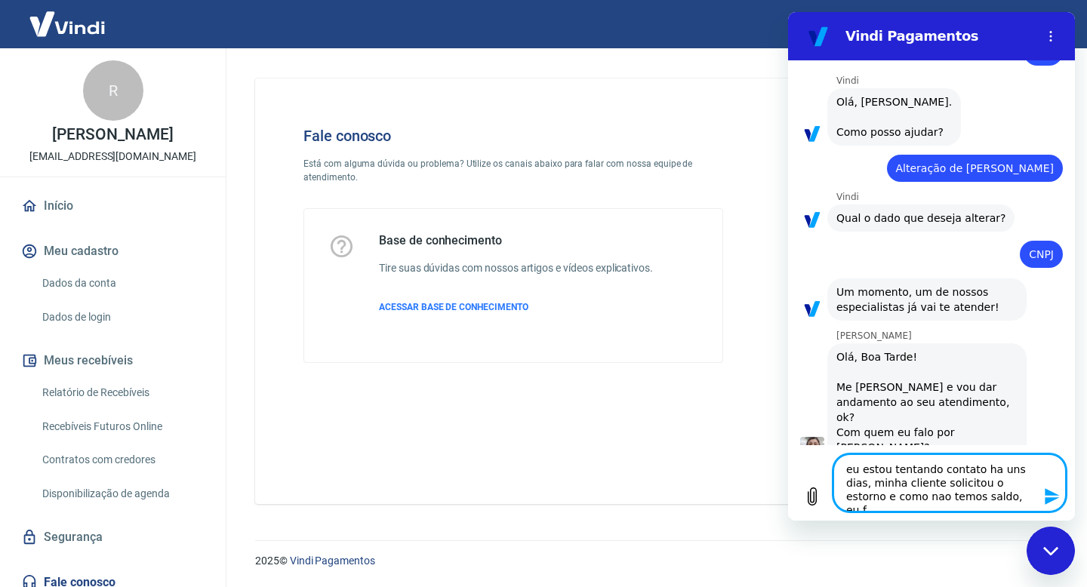
scroll to position [55, 0]
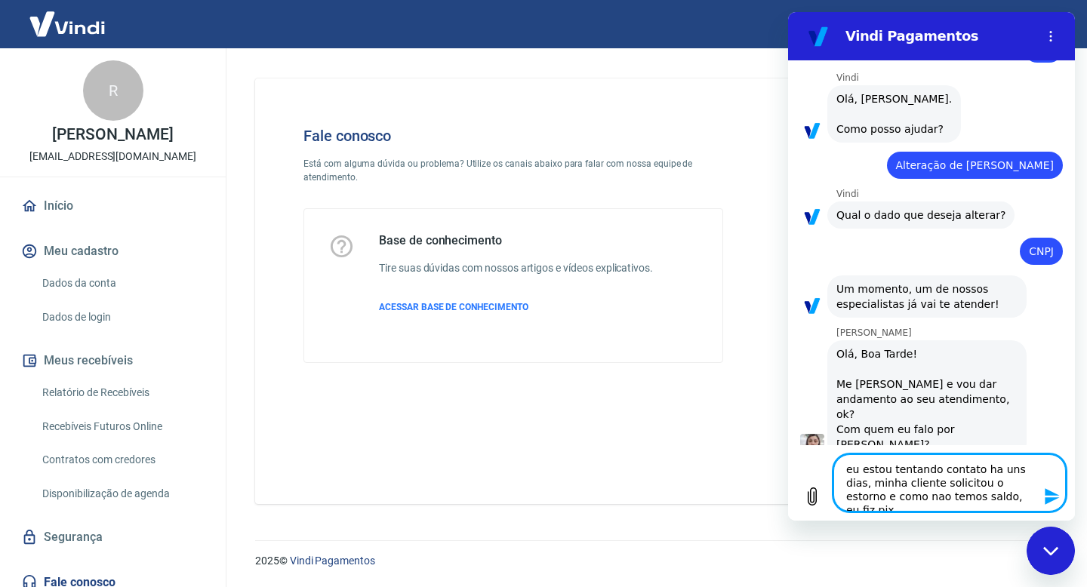
click at [843, 466] on textarea "eu estou tentando contato ha uns dias, minha cliente solicitou o estorno e como…" at bounding box center [949, 482] width 232 height 57
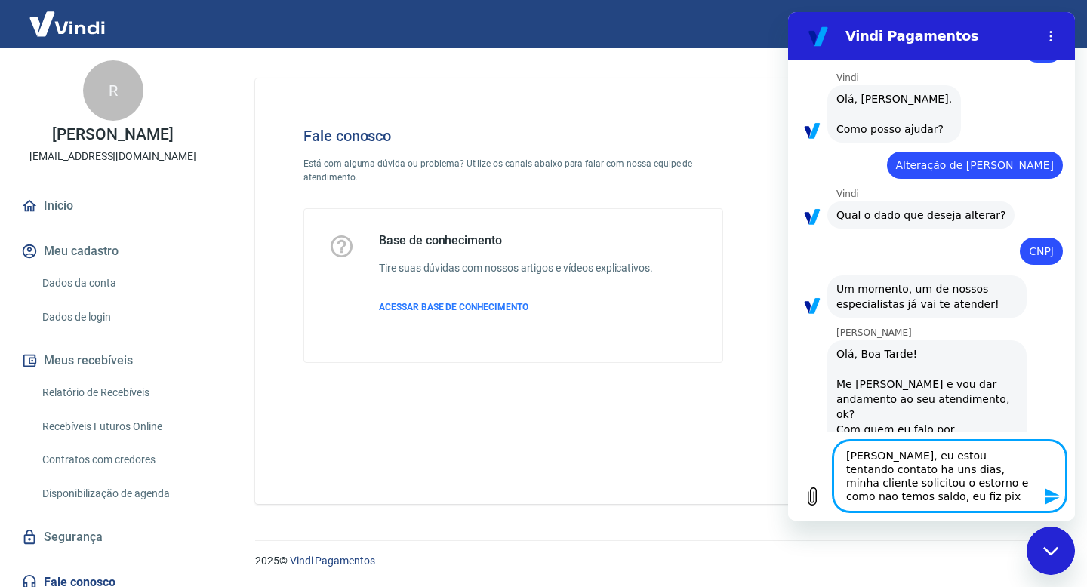
click at [912, 508] on textarea "Rafaela, eu estou tentando contato ha uns dias, minha cliente solicitou o estor…" at bounding box center [949, 476] width 232 height 71
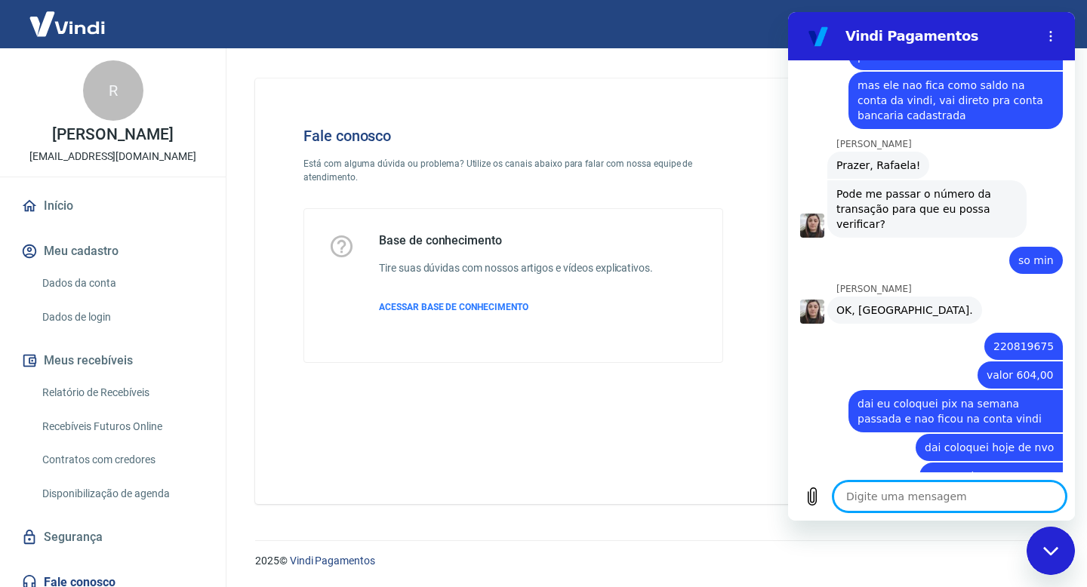
scroll to position [586, 0]
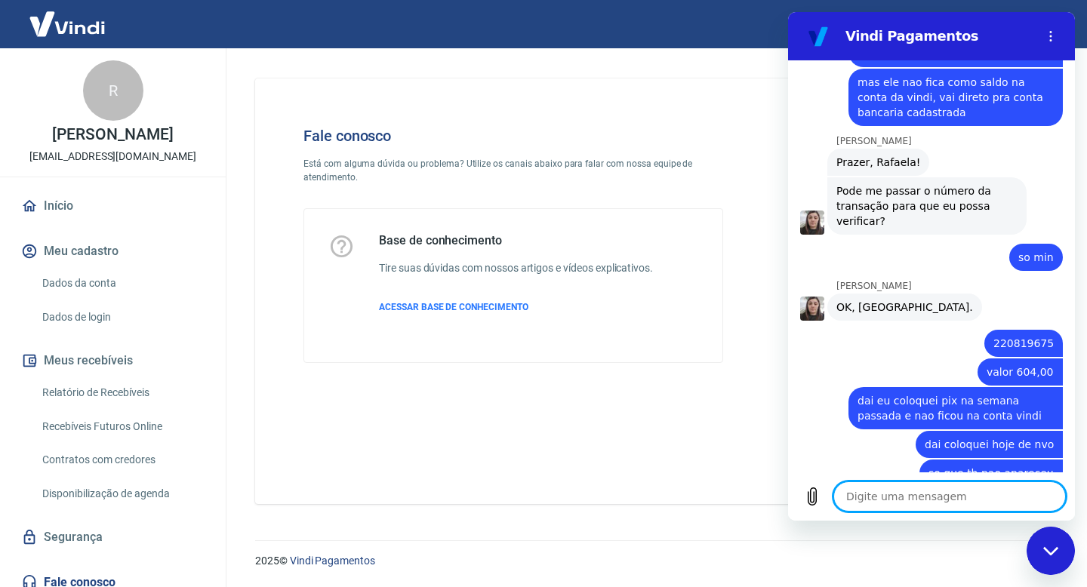
click at [1029, 336] on span "220819675" at bounding box center [1023, 343] width 60 height 15
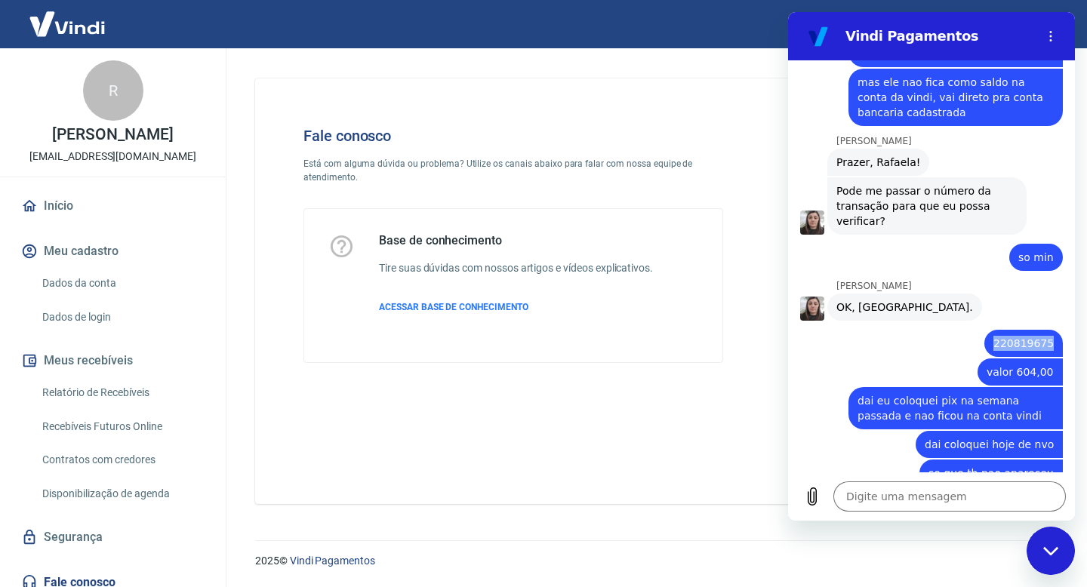
click at [1029, 336] on span "220819675" at bounding box center [1023, 343] width 60 height 15
click at [1012, 336] on span "220819675" at bounding box center [1023, 343] width 60 height 15
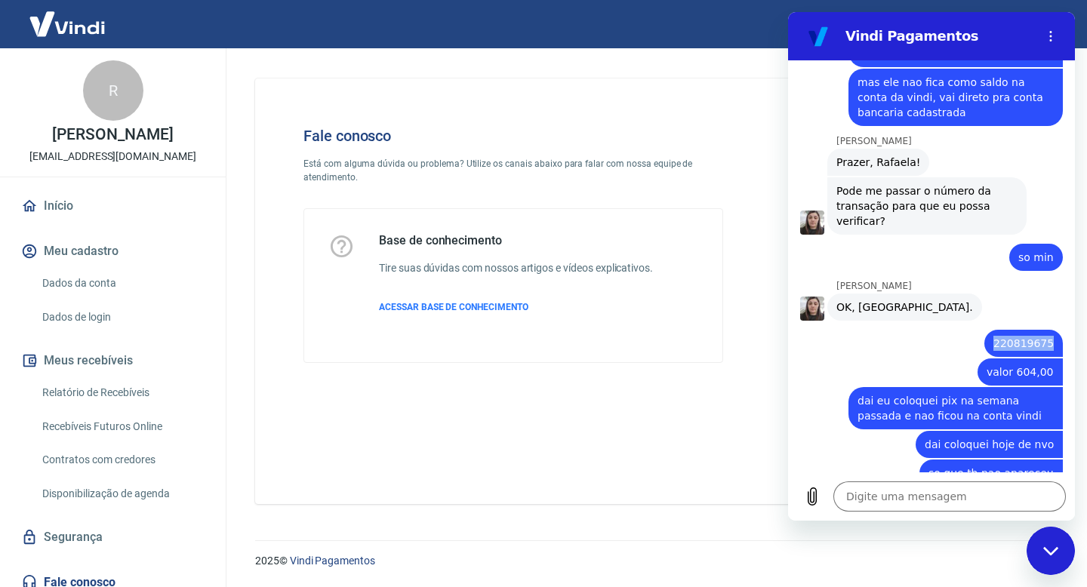
click at [1012, 336] on span "220819675" at bounding box center [1023, 343] width 60 height 15
click at [1013, 336] on span "220819675" at bounding box center [1023, 343] width 60 height 15
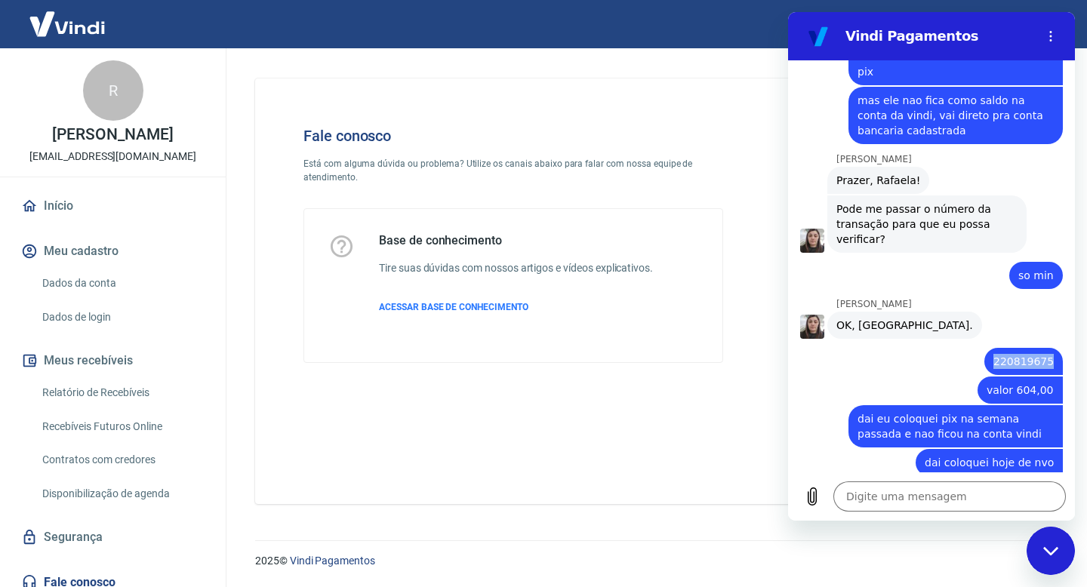
scroll to position [567, 0]
copy span "220819675"
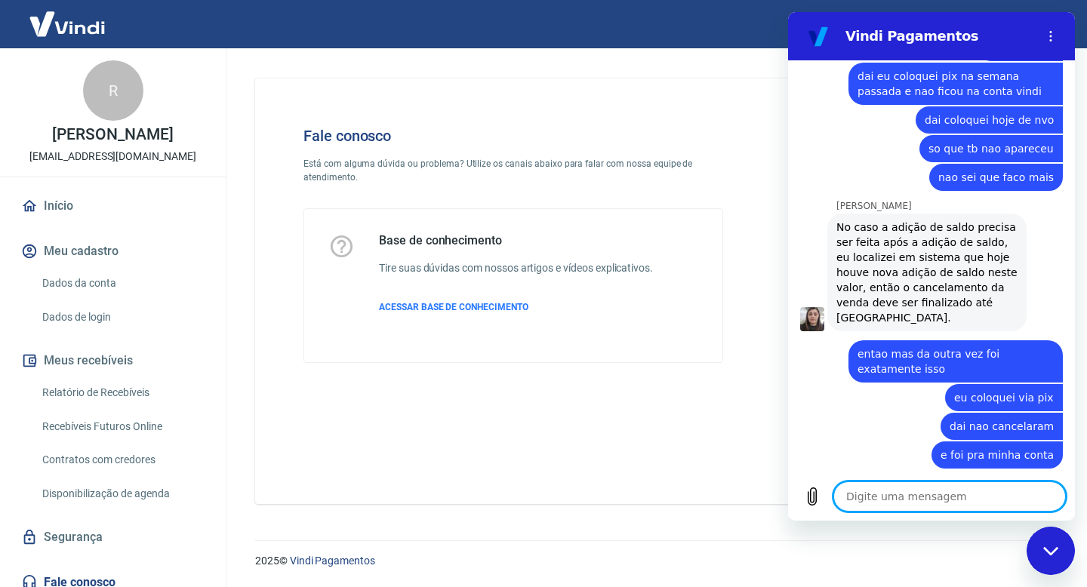
scroll to position [929, 0]
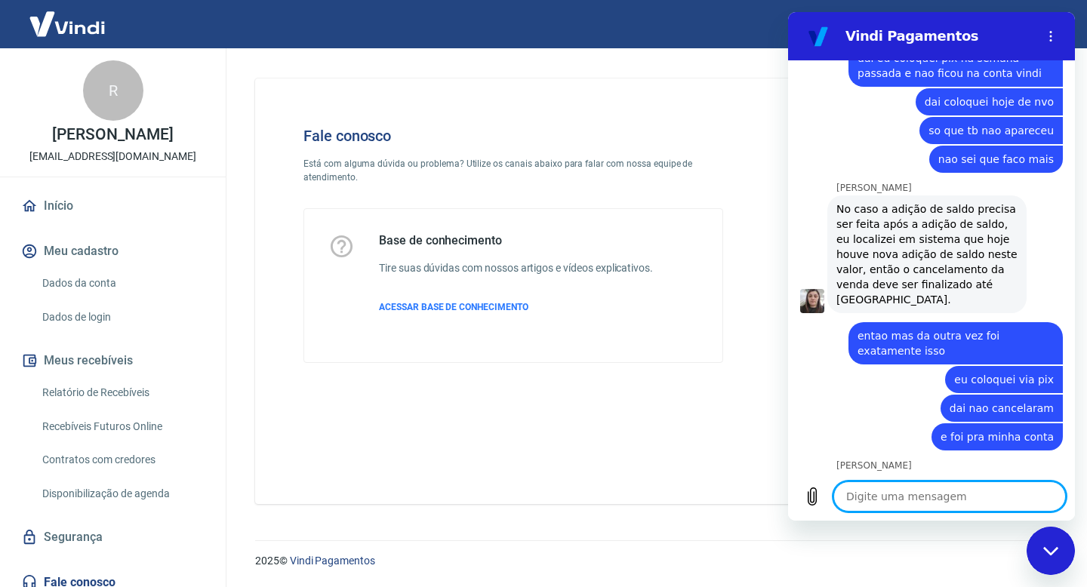
click at [912, 502] on textarea at bounding box center [949, 496] width 232 height 30
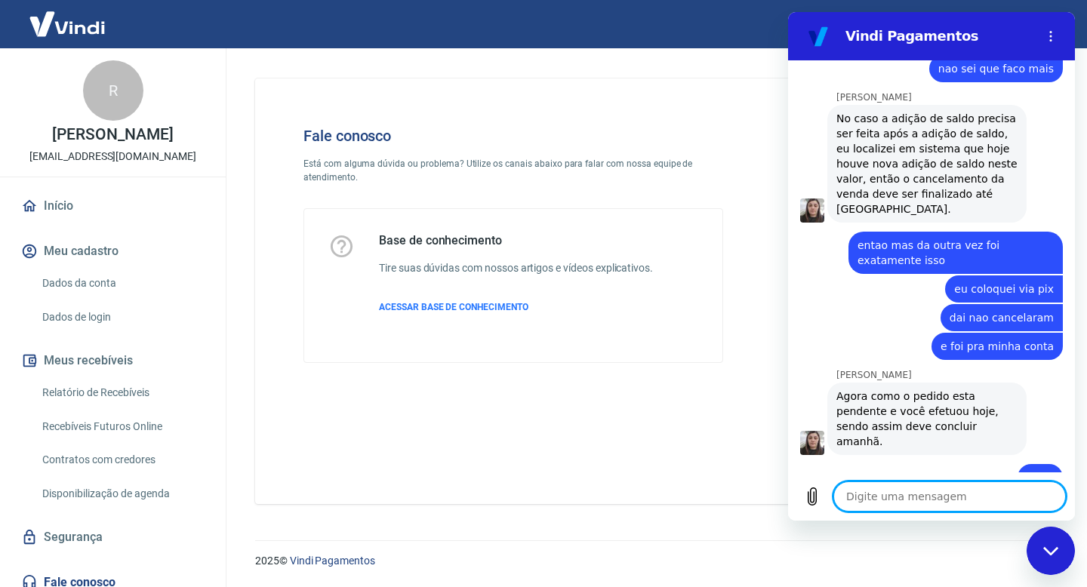
scroll to position [1022, 0]
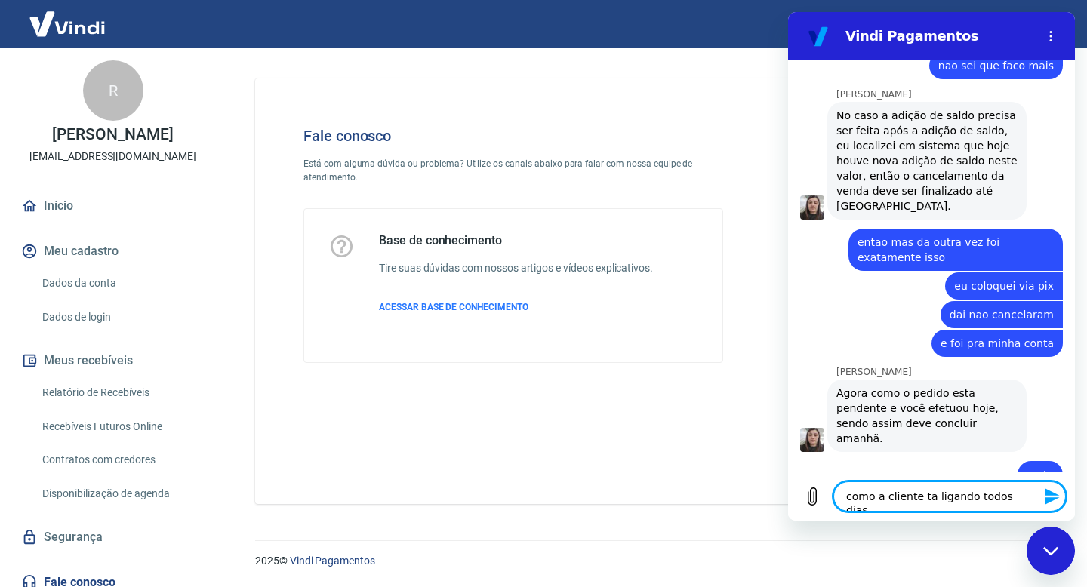
click at [948, 494] on textarea "como a cliente ta ligando todos dias" at bounding box center [949, 496] width 232 height 30
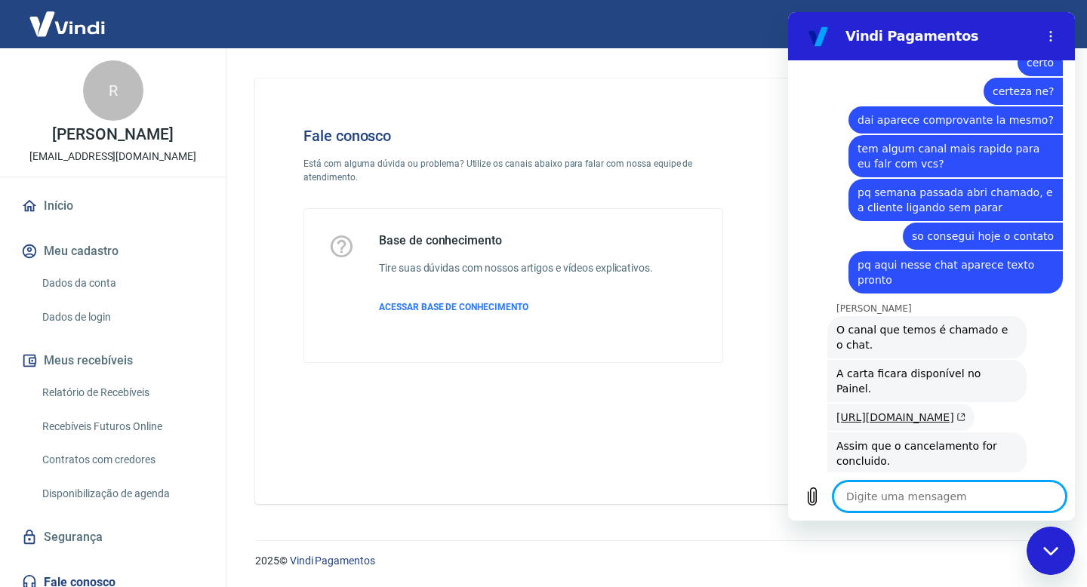
scroll to position [1437, 0]
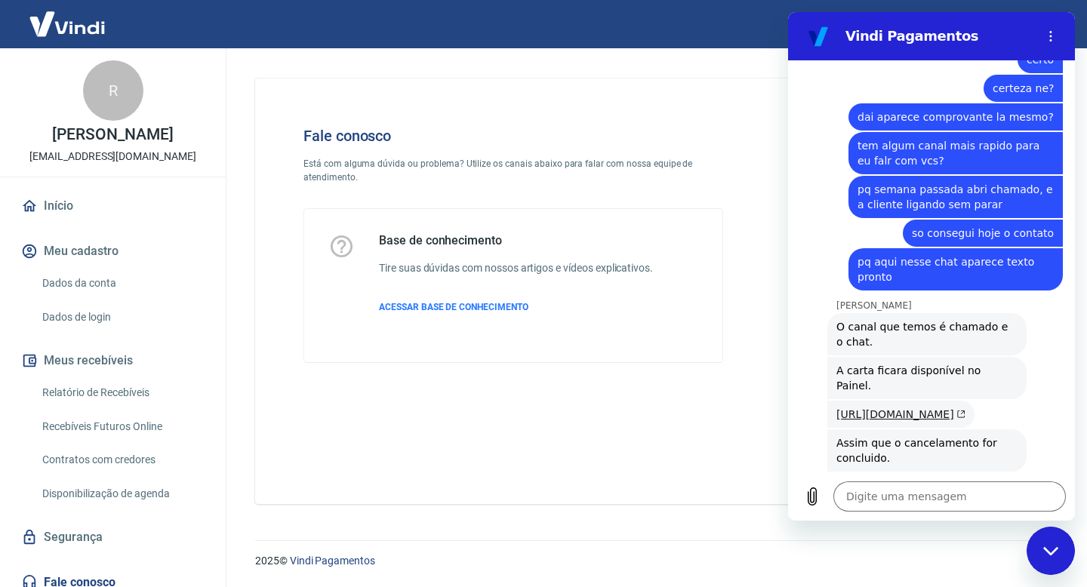
click at [868, 408] on link "https://atendimento-pagamentos.vindi.com.br/hc/pt-br/articles/25387036695195-Co…" at bounding box center [900, 414] width 129 height 12
click at [915, 496] on textarea at bounding box center [949, 496] width 232 height 30
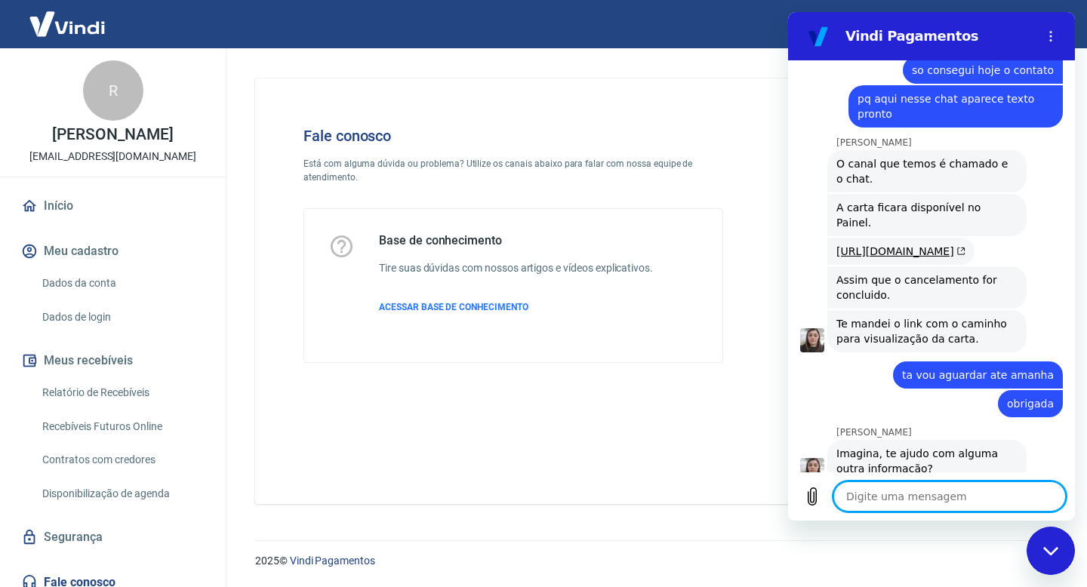
scroll to position [1603, 0]
